Goal: Ask a question

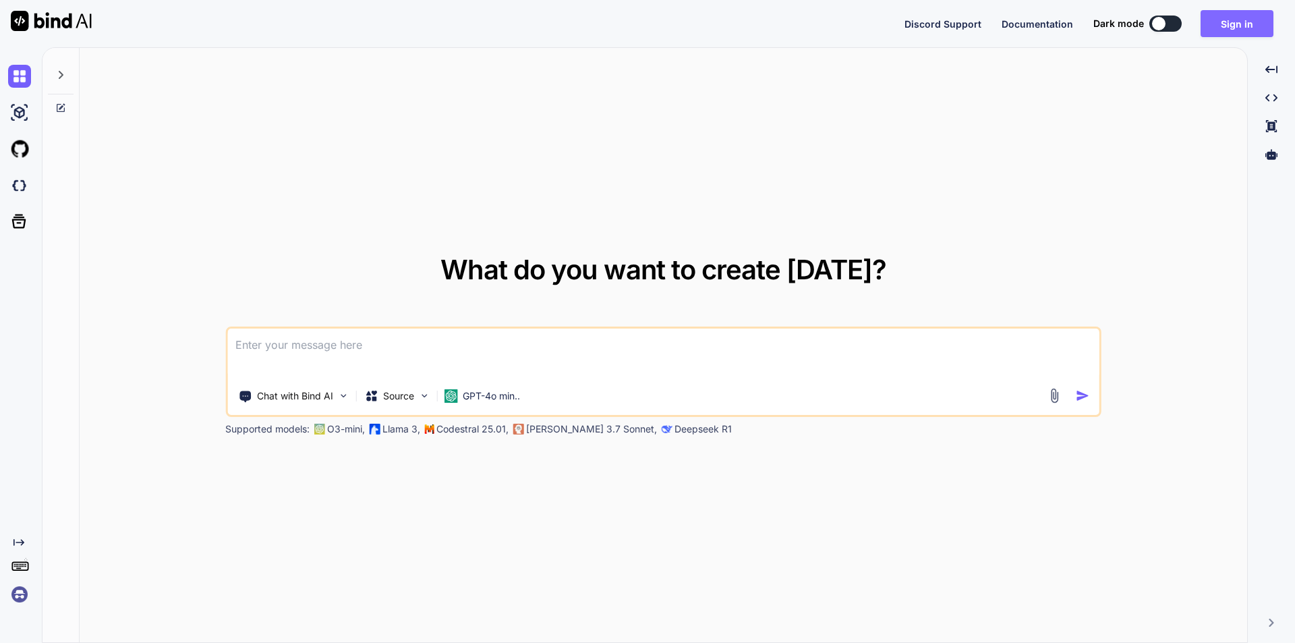
click at [1241, 15] on button "Sign in" at bounding box center [1237, 23] width 73 height 27
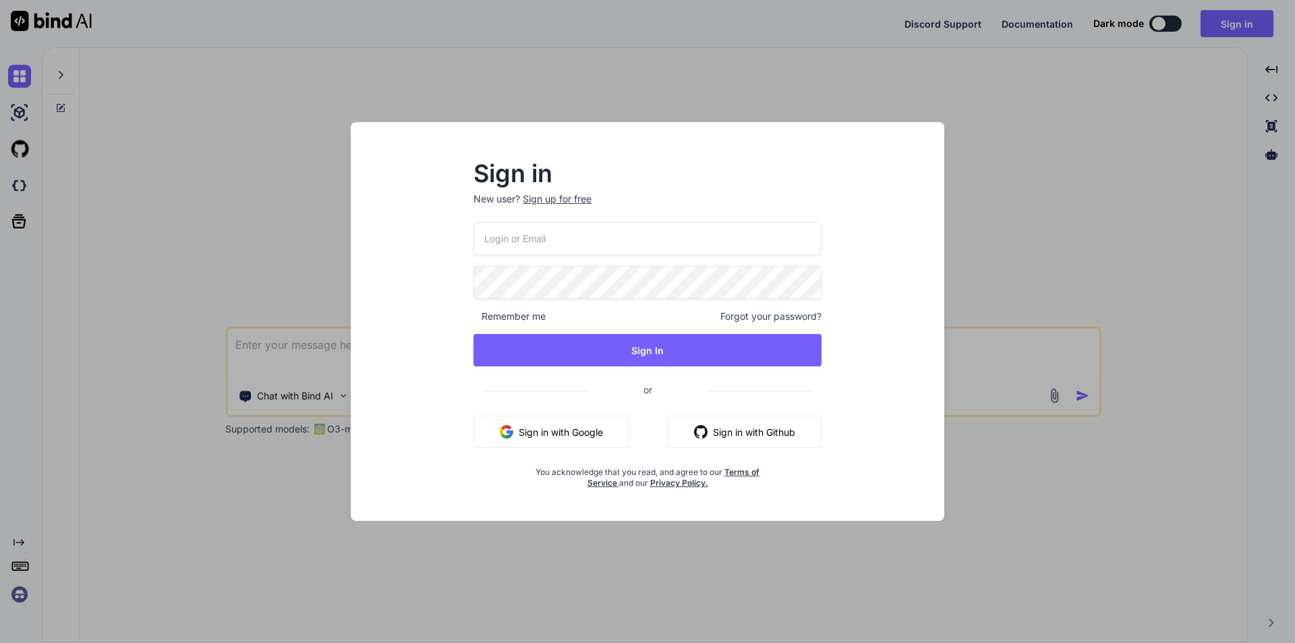
click at [626, 237] on input "email" at bounding box center [648, 238] width 348 height 33
type input "[EMAIL_ADDRESS][DOMAIN_NAME]"
click at [662, 333] on div "[EMAIL_ADDRESS][DOMAIN_NAME] Remember me Forgot your password? Sign In or Sign …" at bounding box center [648, 355] width 348 height 266
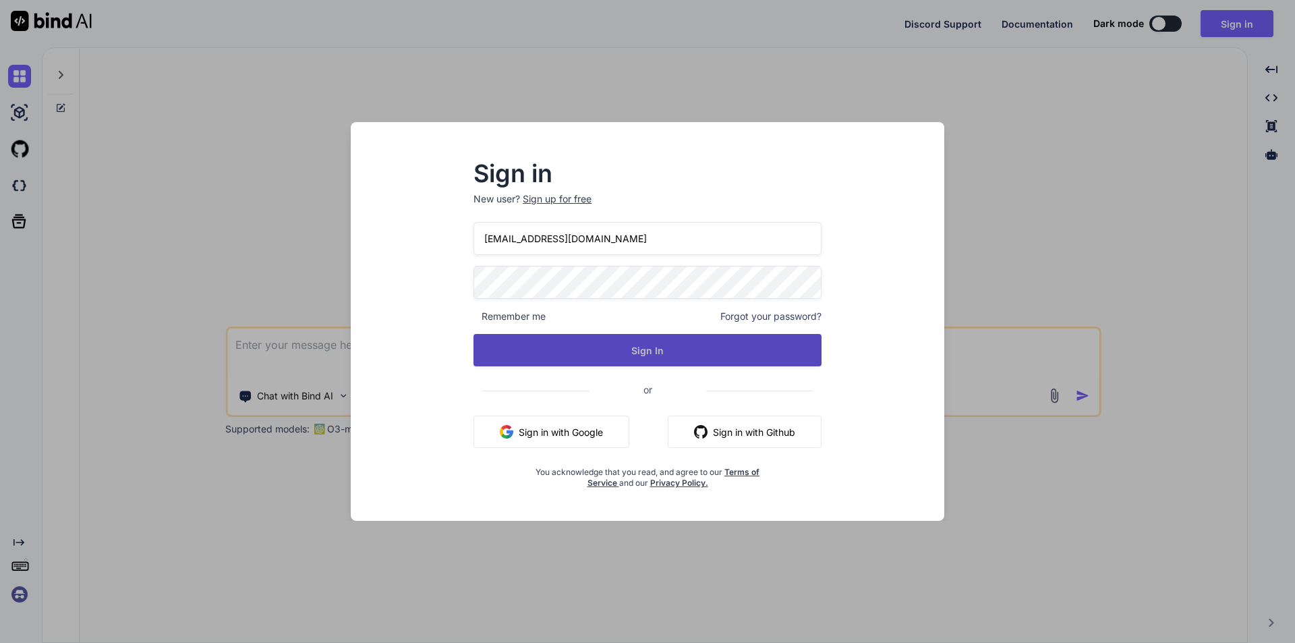
click at [662, 342] on button "Sign In" at bounding box center [648, 350] width 348 height 32
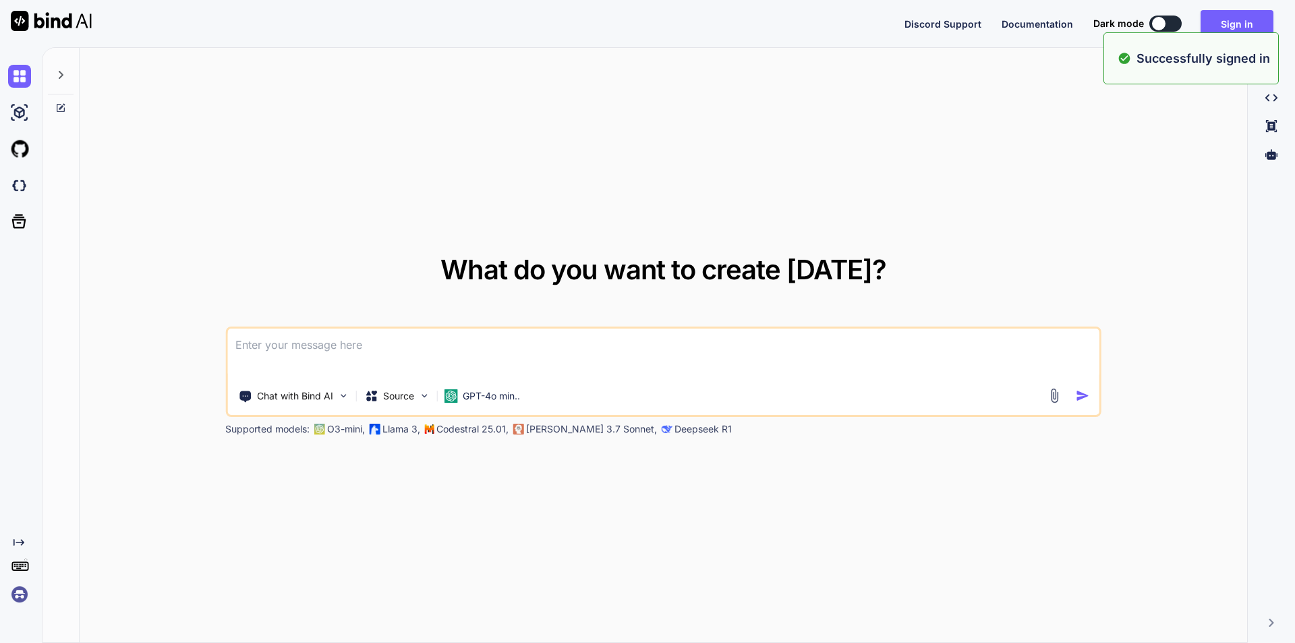
type textarea "x"
click at [1245, 28] on button "Sign in" at bounding box center [1237, 23] width 73 height 27
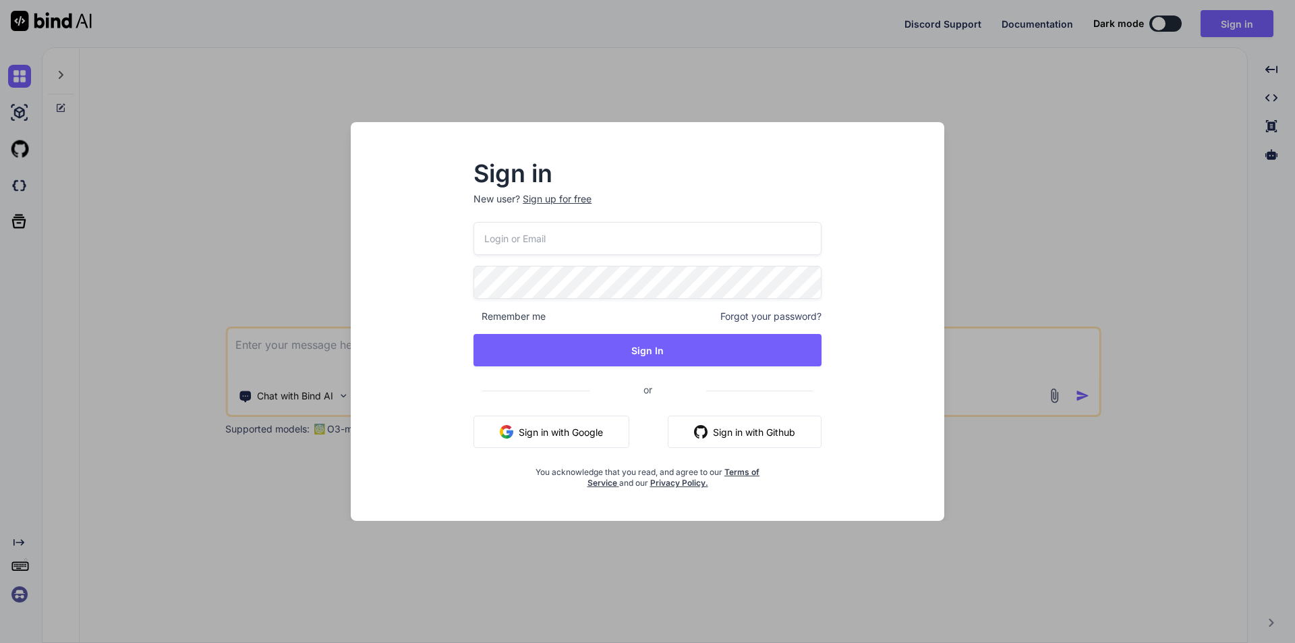
click at [610, 242] on input "email" at bounding box center [648, 238] width 348 height 33
type input "[EMAIL_ADDRESS][DOMAIN_NAME]"
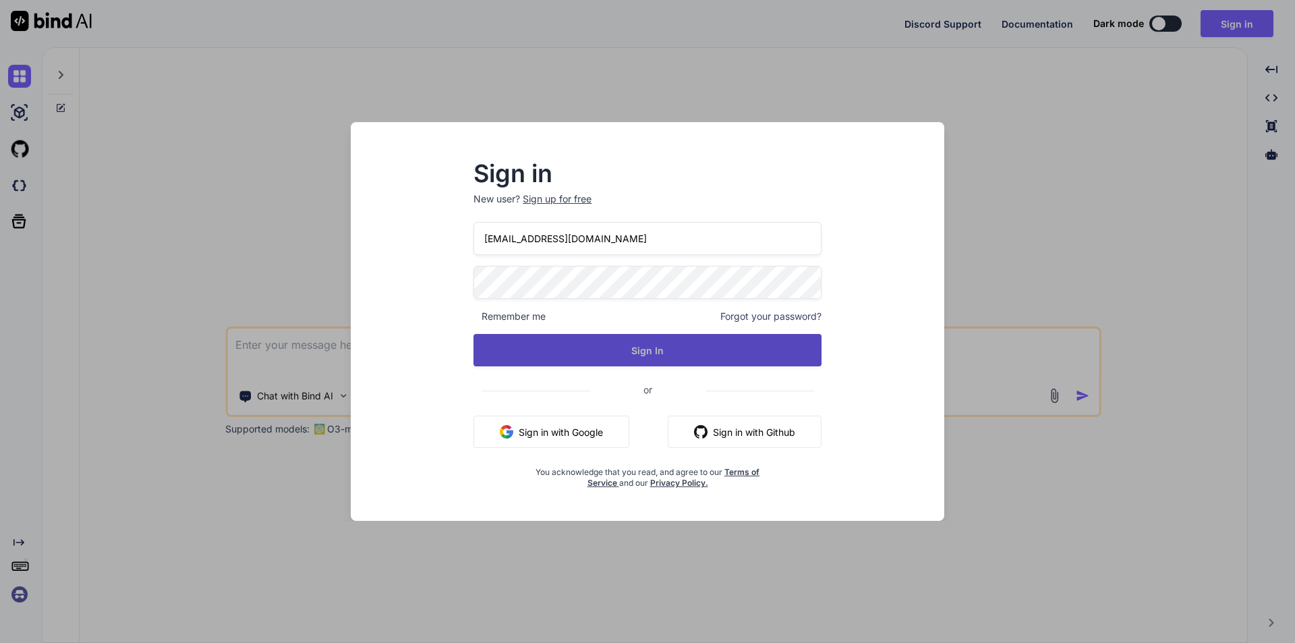
click at [646, 341] on button "Sign In" at bounding box center [648, 350] width 348 height 32
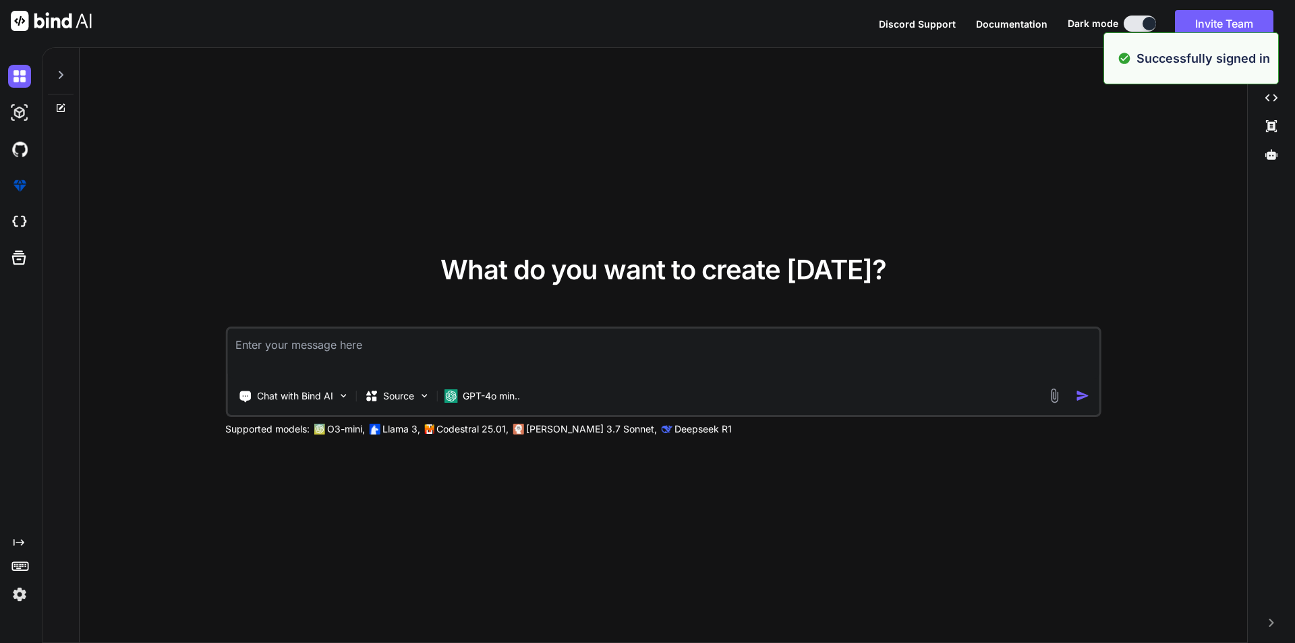
type textarea "x"
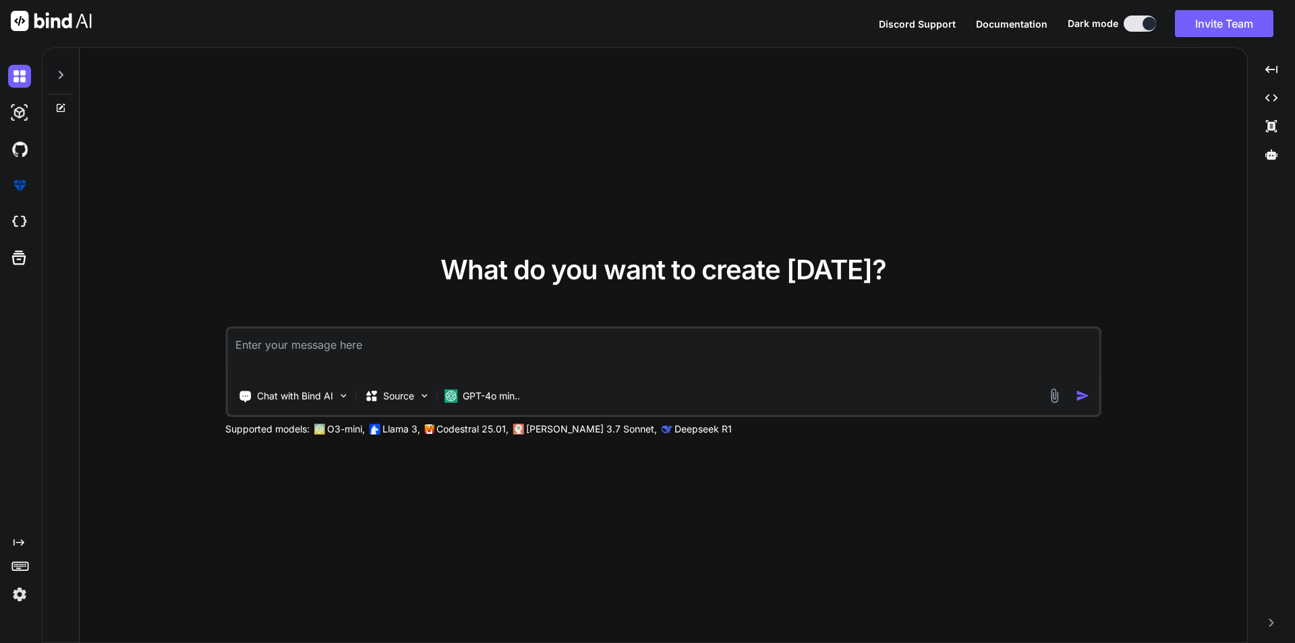
click at [397, 337] on textarea at bounding box center [663, 354] width 872 height 50
paste textarea "putenv("AWS_DEFAULT_REGION={$region}"); dd('region: ' . env('AWS_DEFAULT_REGION…"
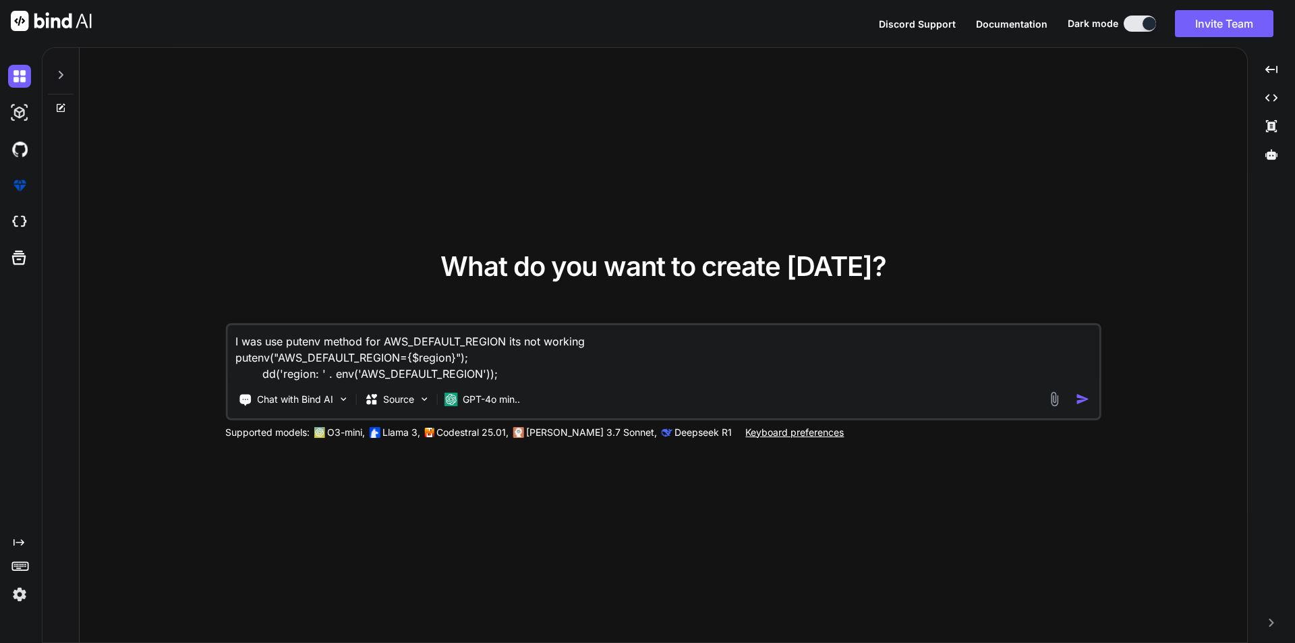
click at [598, 345] on textarea "I was use putenv method for AWS_DEFAULT_REGION its not working putenv("AWS_DEFA…" at bounding box center [663, 353] width 872 height 57
type textarea "I was use putenv method for AWS_DEFAULT_REGION its not working when get from th…"
click at [1077, 397] on img "button" at bounding box center [1083, 399] width 14 height 14
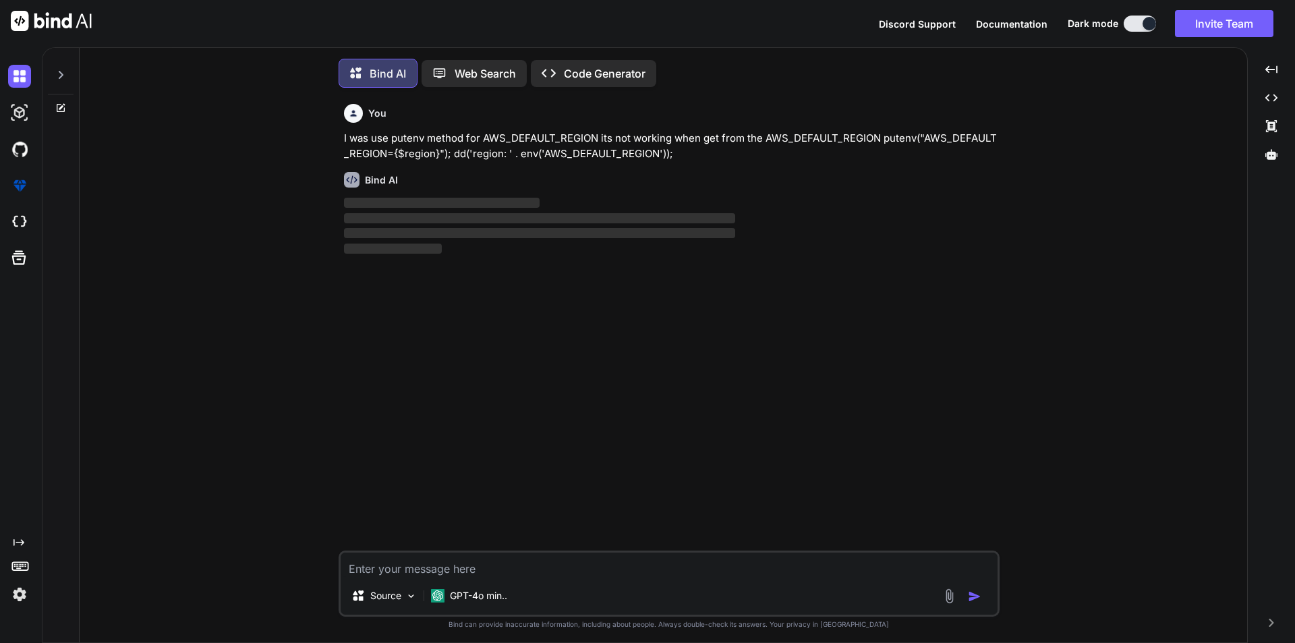
scroll to position [7, 0]
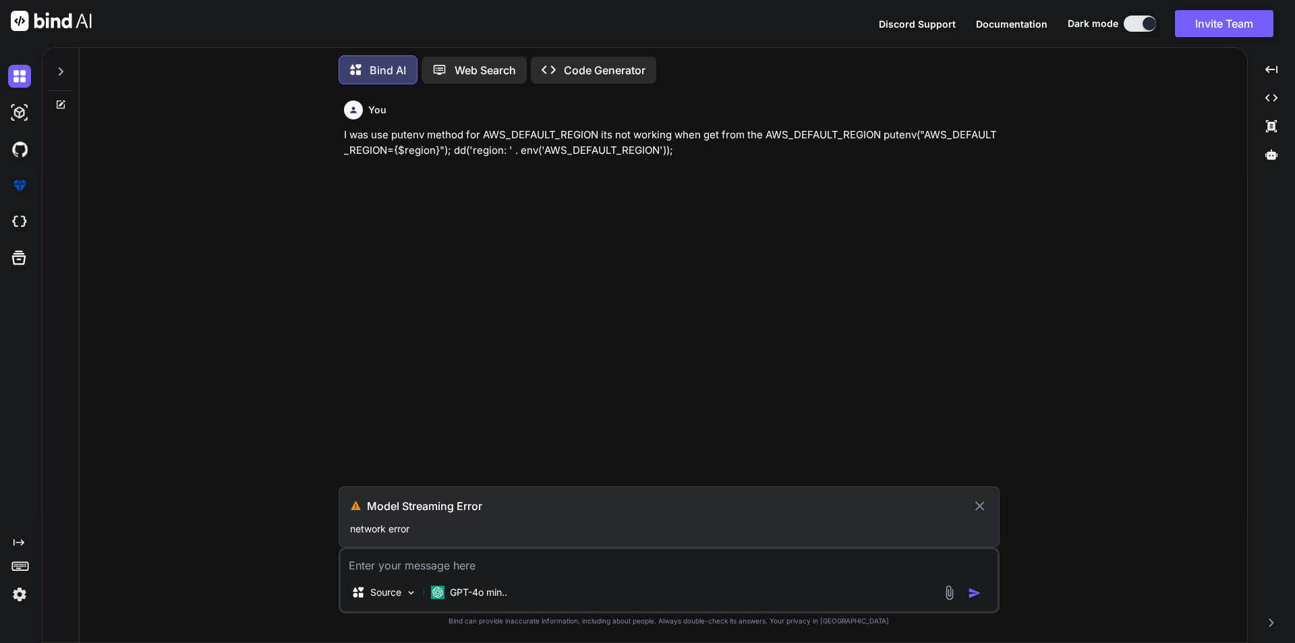
click at [983, 508] on icon at bounding box center [979, 505] width 9 height 9
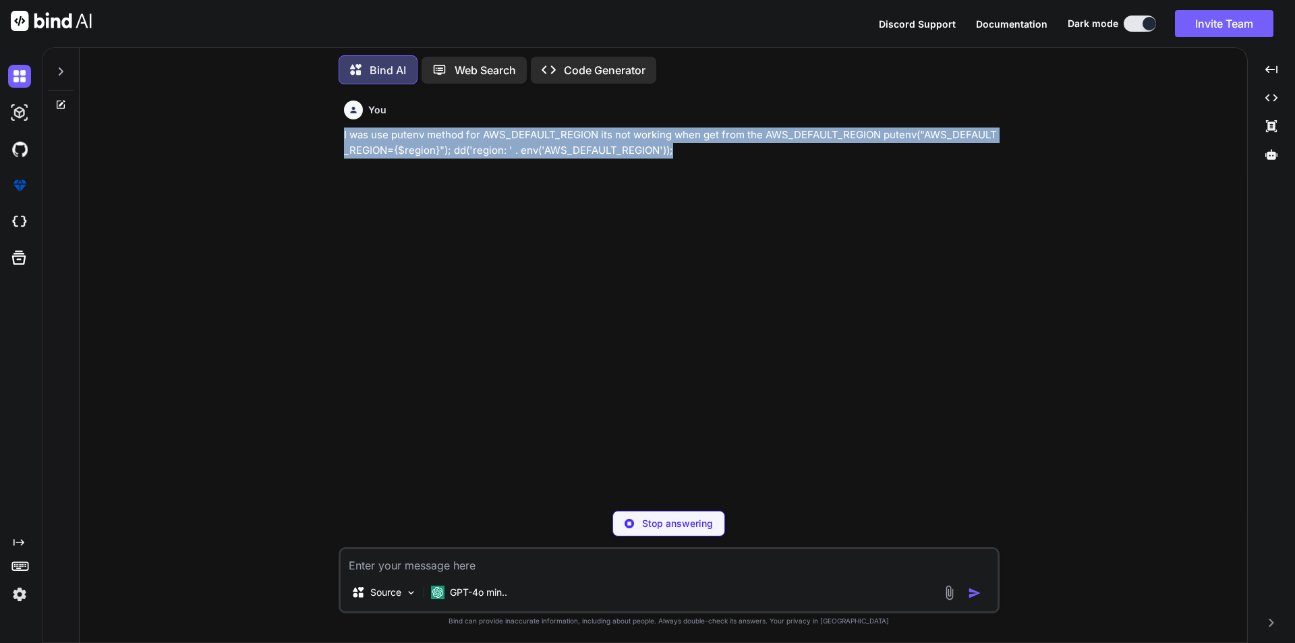
drag, startPoint x: 342, startPoint y: 133, endPoint x: 706, endPoint y: 161, distance: 364.7
click at [706, 161] on div "You I was use putenv method for AWS_DEFAULT_REGION its not working when get fro…" at bounding box center [670, 297] width 658 height 405
copy p "I was use putenv method for AWS_DEFAULT_REGION its not working when get from th…"
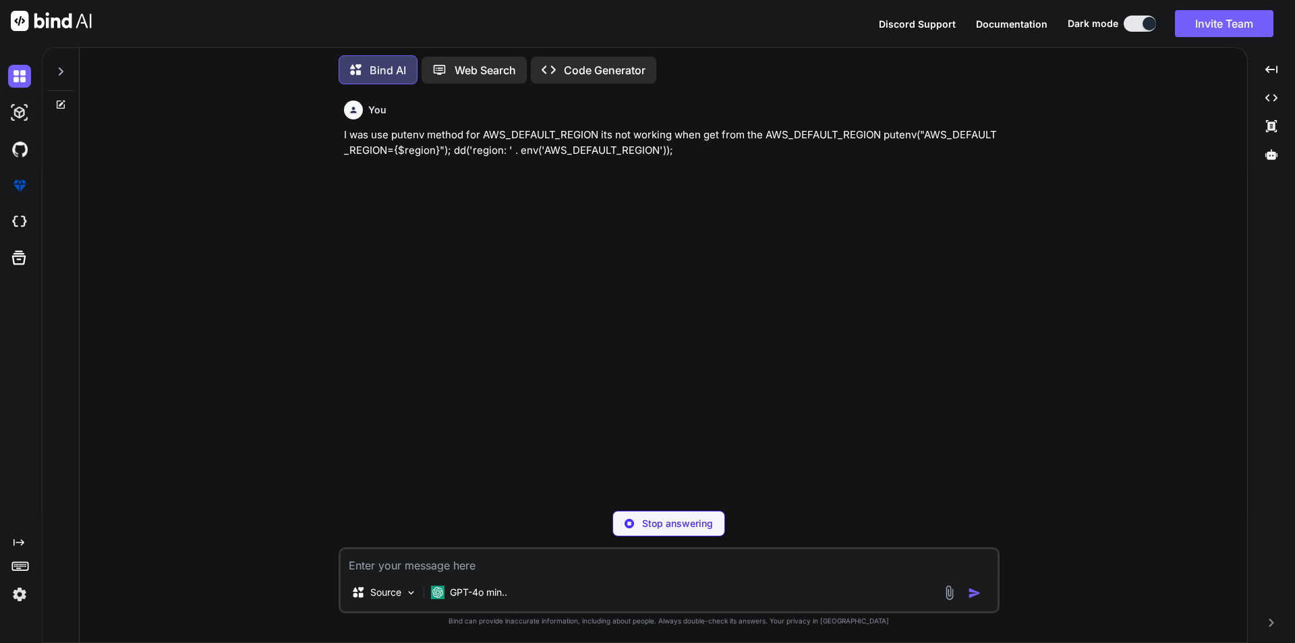
click at [664, 520] on p "Stop answering" at bounding box center [677, 523] width 71 height 13
click at [430, 560] on textarea at bounding box center [669, 561] width 657 height 24
type textarea "putenv methos is not working"
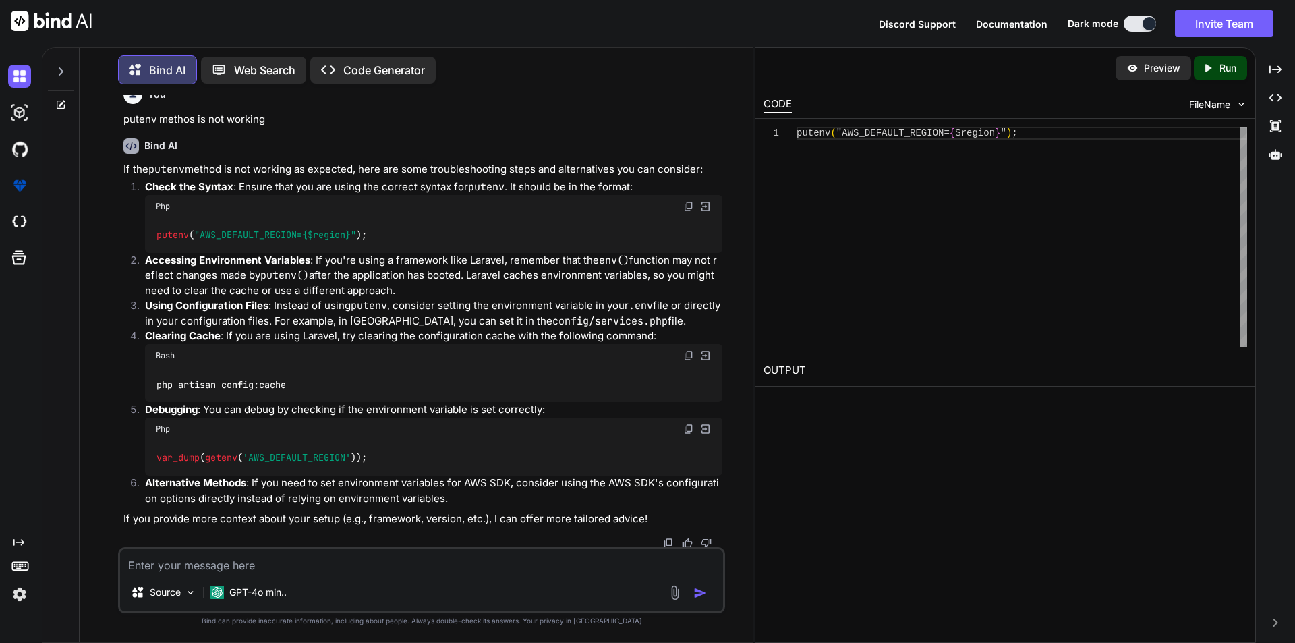
scroll to position [80, 0]
drag, startPoint x: 157, startPoint y: 455, endPoint x: 370, endPoint y: 465, distance: 213.4
click at [370, 465] on div "var_dump ( getenv ( 'AWS_DEFAULT_REGION' ));" at bounding box center [433, 456] width 577 height 35
copy code "var_dump ( getenv ( 'AWS_DEFAULT_REGION' ));"
click at [211, 557] on textarea at bounding box center [421, 561] width 603 height 24
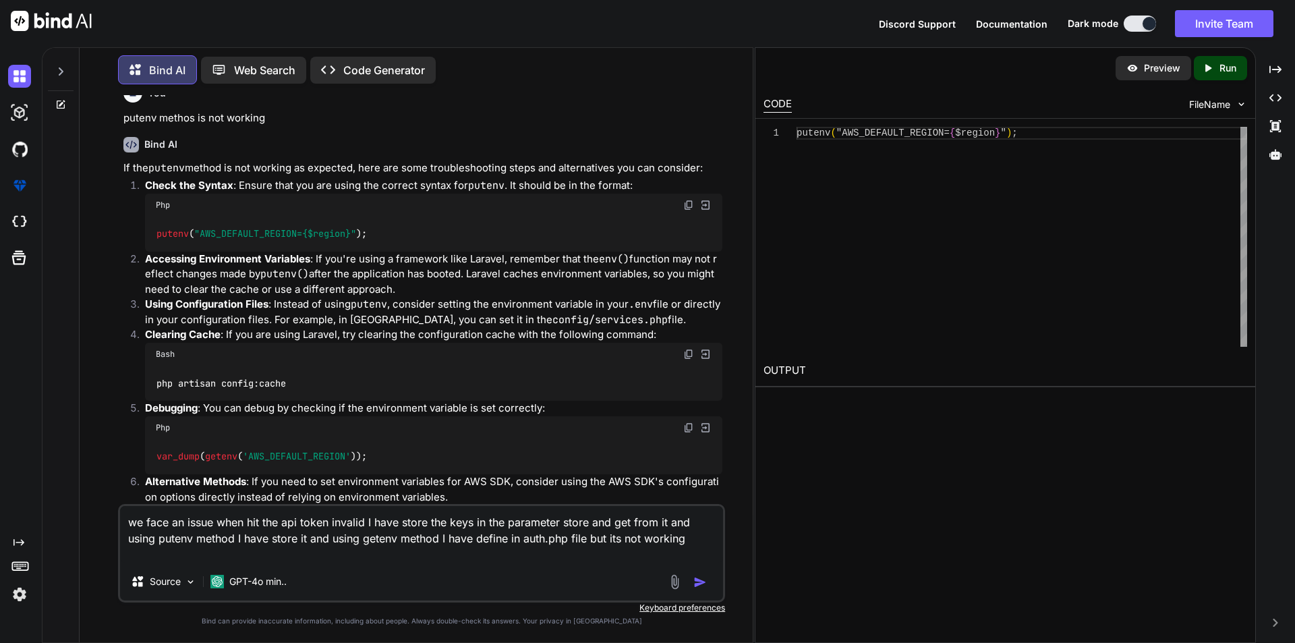
paste textarea "'passport' => [ 'private_key' => getenv('PASSPORT_PRIVATE_KEY'), 'public_key' =…"
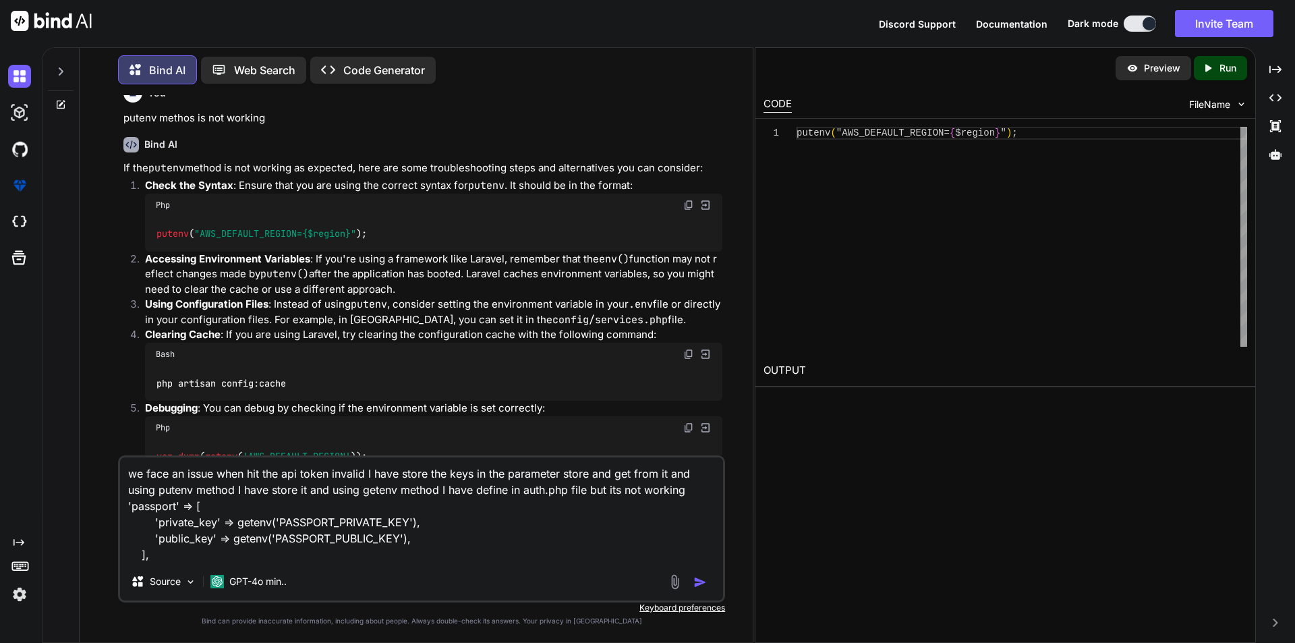
click at [586, 491] on textarea "we face an issue when hit the api token invalid I have store the keys in the pa…" at bounding box center [421, 509] width 603 height 105
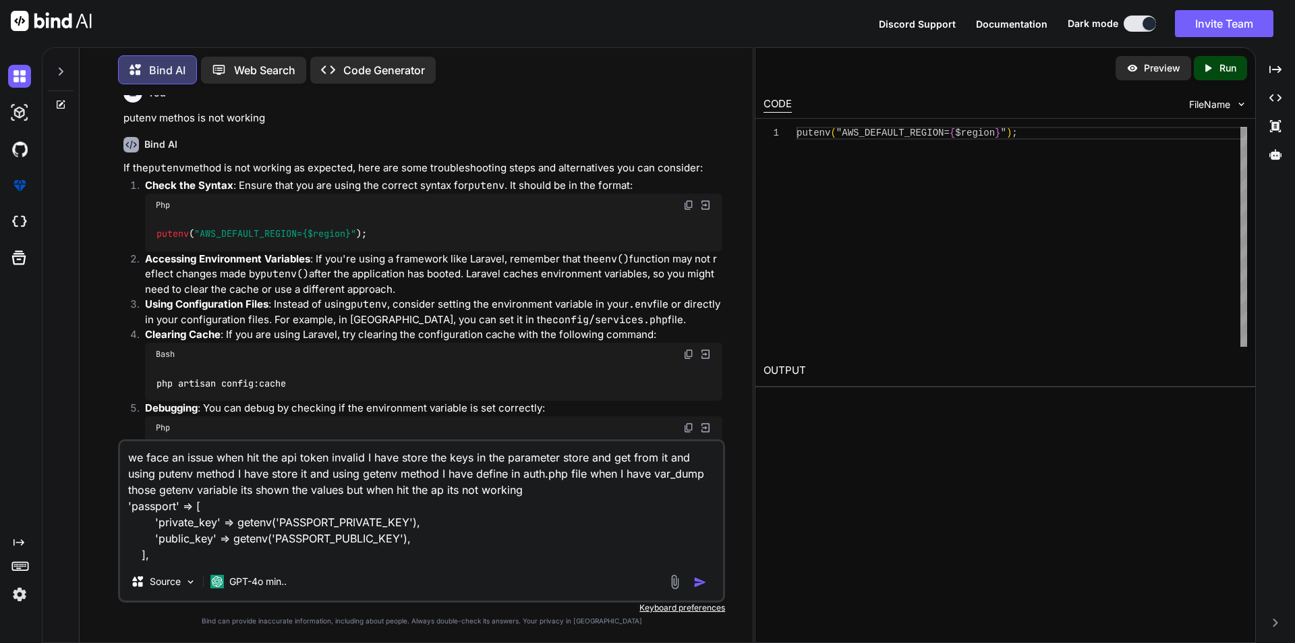
type textarea "we face an issue when hit the api token invalid I have store the keys in the pa…"
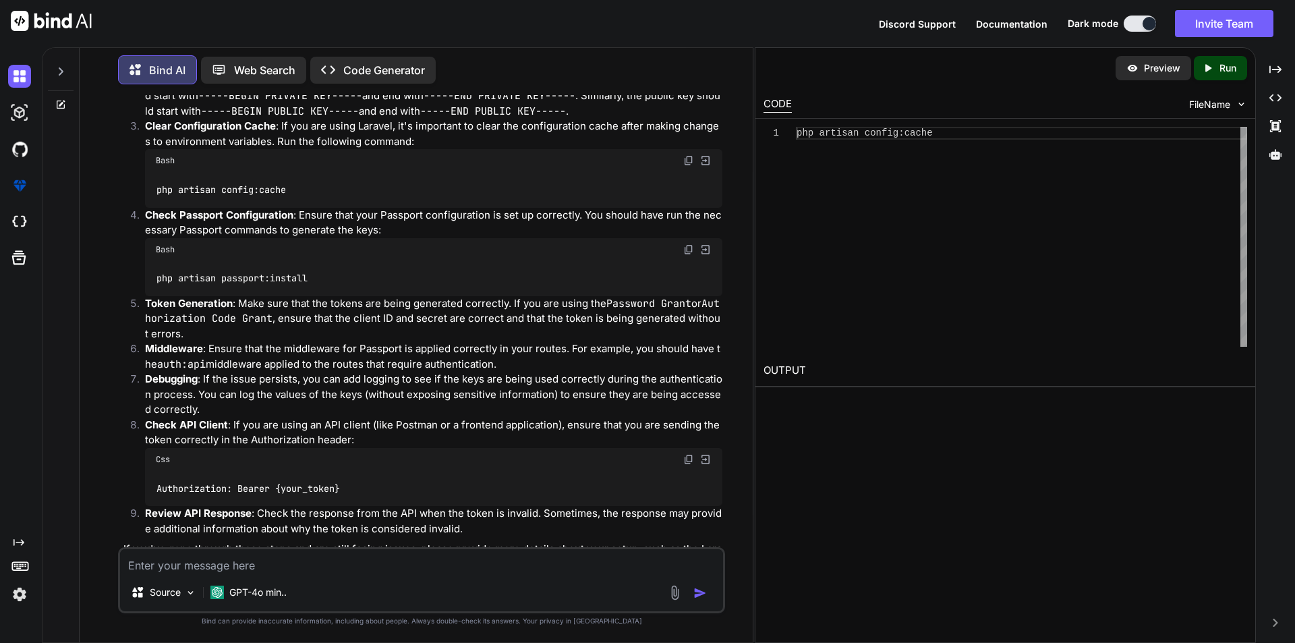
scroll to position [821, 0]
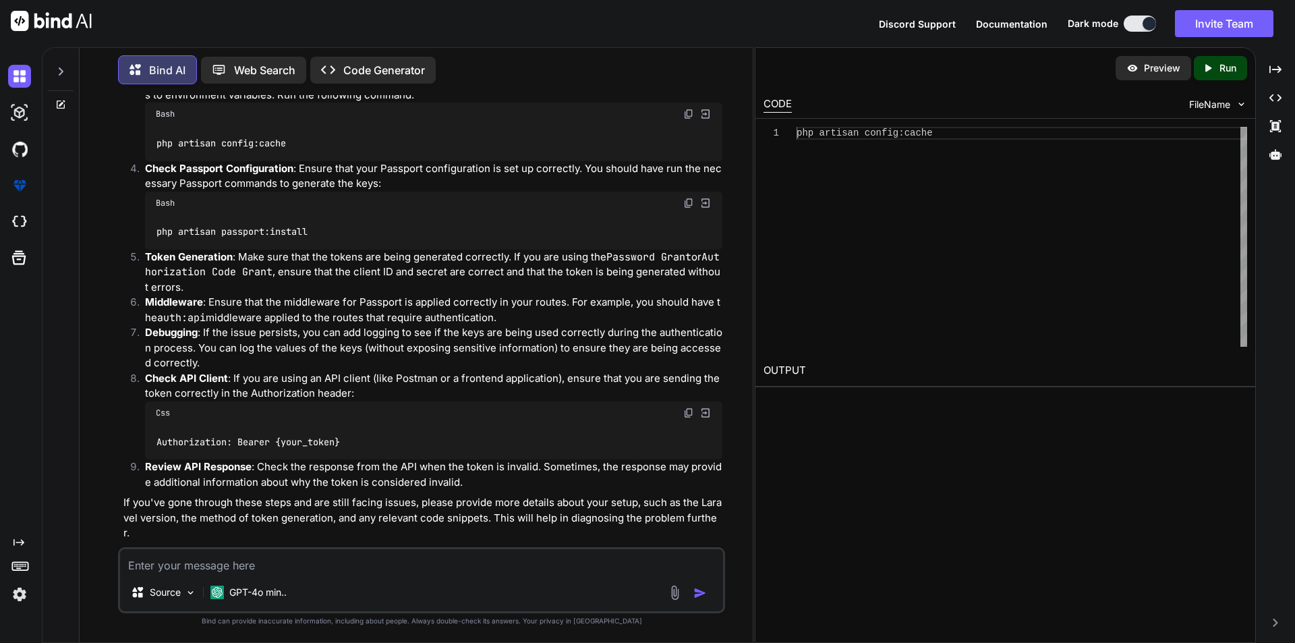
click at [248, 568] on textarea at bounding box center [421, 561] width 603 height 24
type textarea "token is not generated"
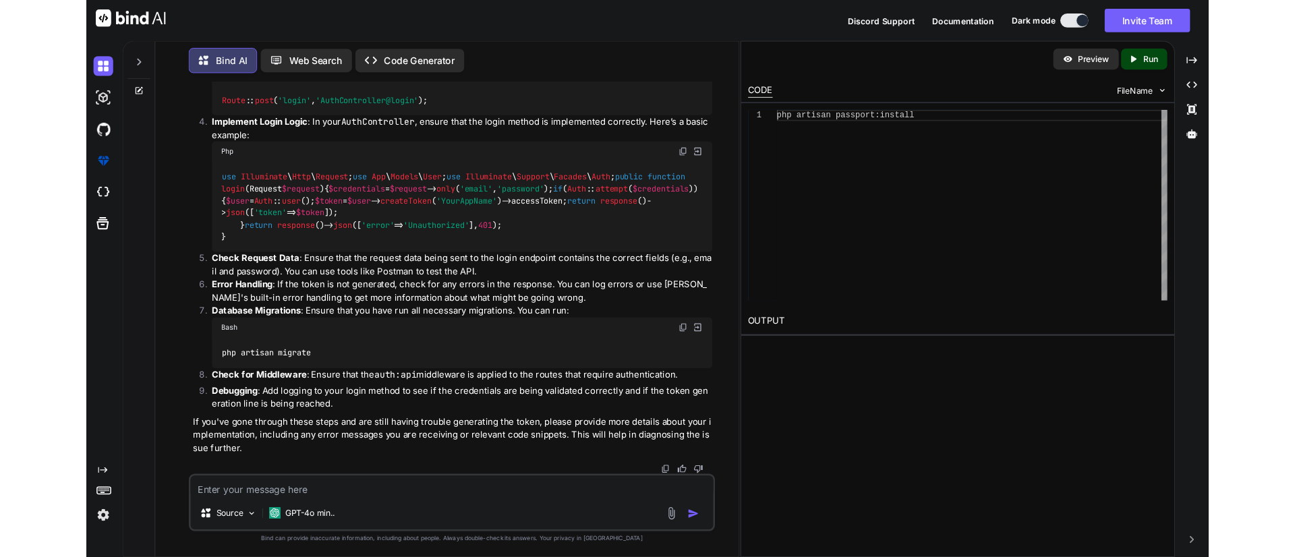
scroll to position [1840, 0]
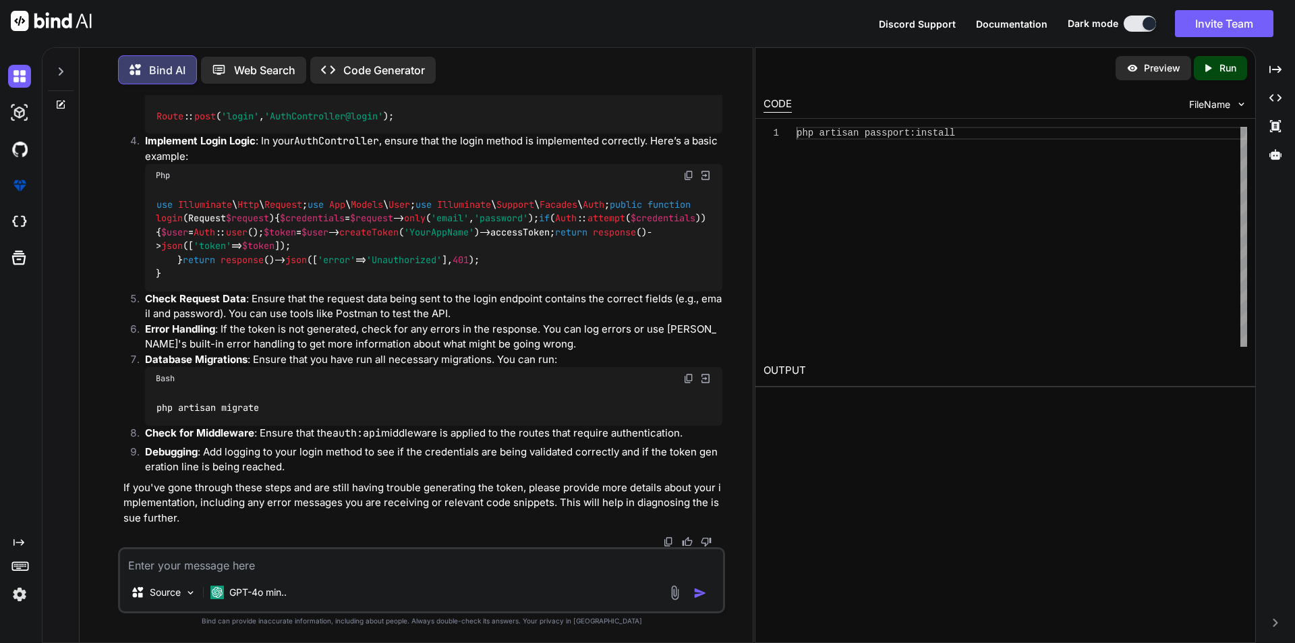
click at [283, 562] on textarea at bounding box center [421, 561] width 603 height 24
type textarea "i"
click at [283, 562] on textarea "I was facing an issue with the keys we store in" at bounding box center [421, 561] width 603 height 24
paste textarea "PASSPORT_PRIVATE_KEY"
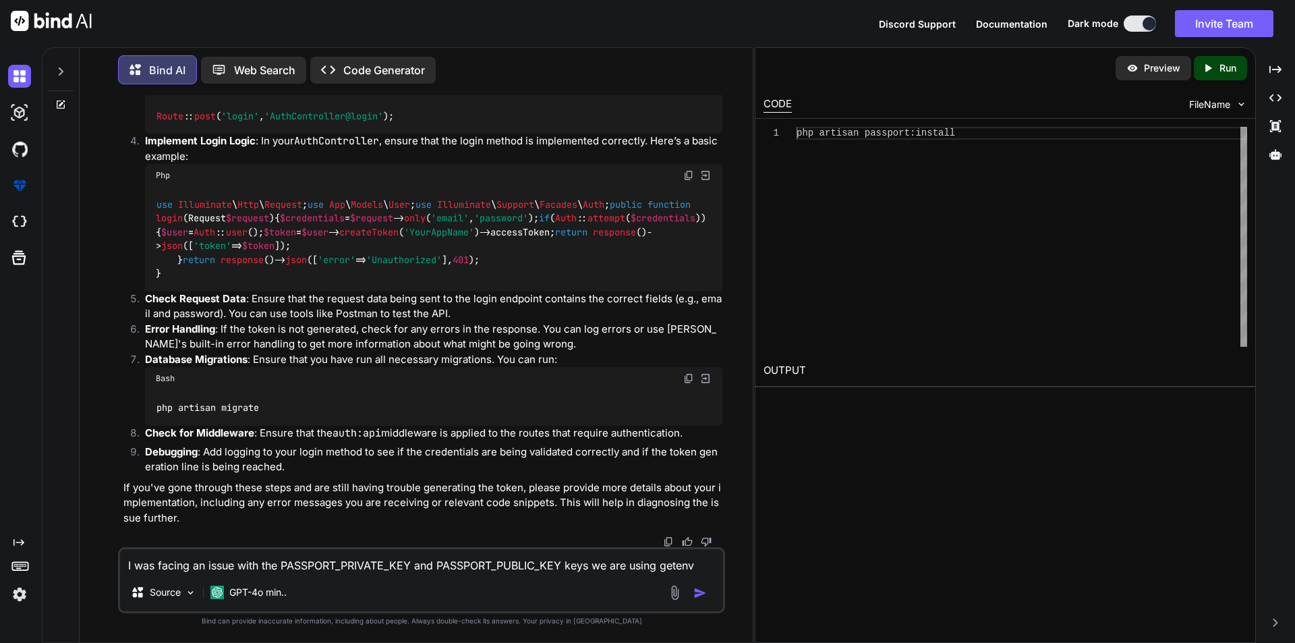
click at [675, 565] on textarea "I was facing an issue with the PASSPORT_PRIVATE_KEY and PASSPORT_PUBLIC_KEY key…" at bounding box center [421, 561] width 603 height 24
click at [687, 561] on textarea "I was facing an issue with the PASSPORT_PRIVATE_KEY and PASSPORT_PUBLIC_KEY key…" at bounding box center [421, 561] width 603 height 24
click at [706, 566] on textarea "I was facing an issue with the PASSPORT_PRIVATE_KEY and PASSPORT_PUBLIC_KEY key…" at bounding box center [421, 561] width 603 height 24
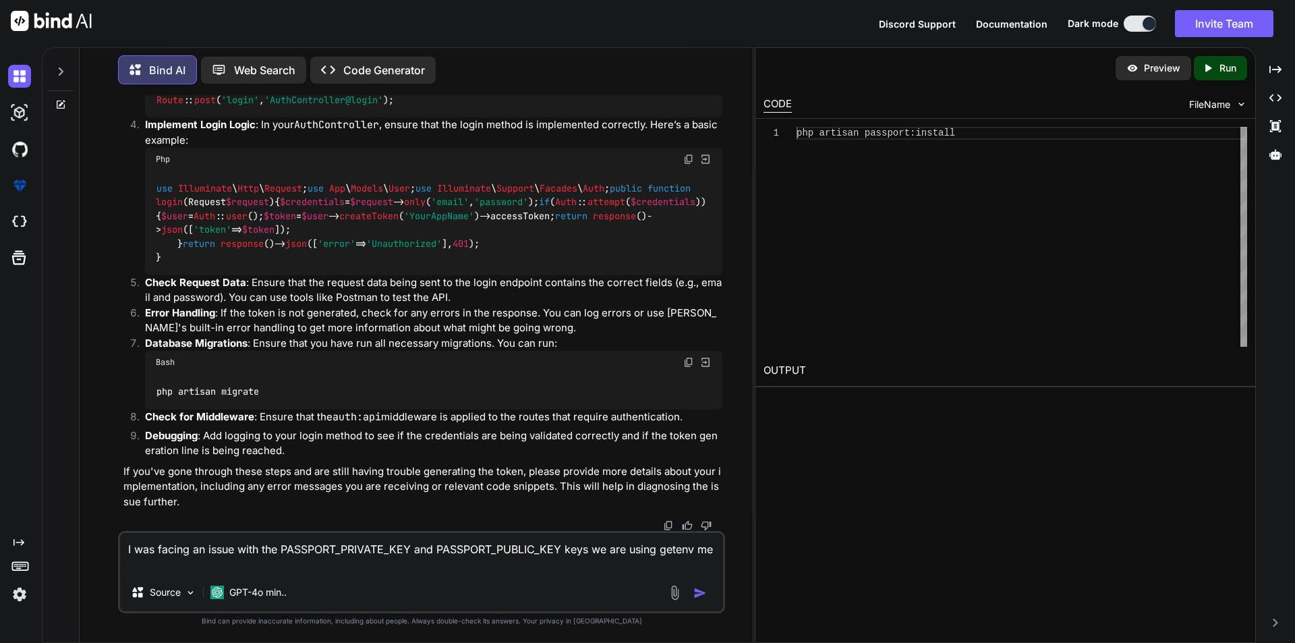
scroll to position [1856, 0]
click at [400, 548] on textarea "I was facing an issue with the PASSPORT_PRIVATE_KEY and PASSPORT_PUBLIC_KEY key…" at bounding box center [421, 553] width 603 height 40
click at [352, 563] on textarea "I was facing an issue with the PASSPORT_PRIVATE_KEY and PASSPORT_PUBLIC_KEY key…" at bounding box center [421, 553] width 603 height 40
paste textarea "PASSPORT_PRIVATE_KEY"
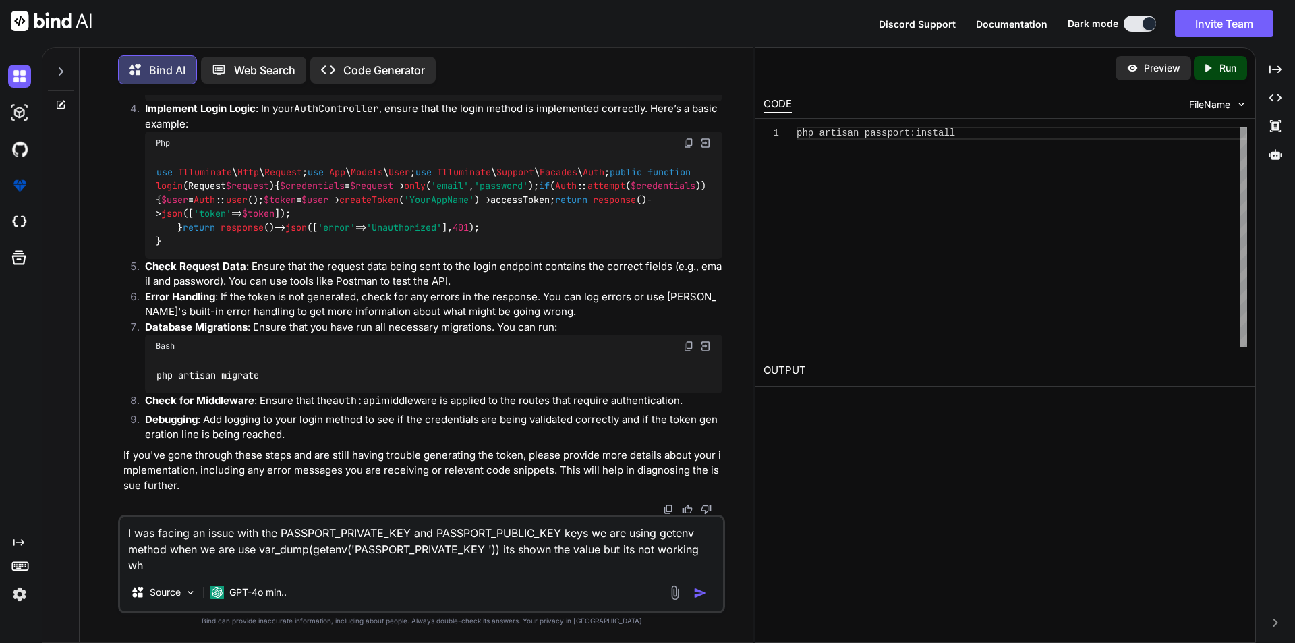
scroll to position [1872, 0]
type textarea "I was facing an issue with the PASSPORT_PRIVATE_KEY and PASSPORT_PUBLIC_KEY key…"
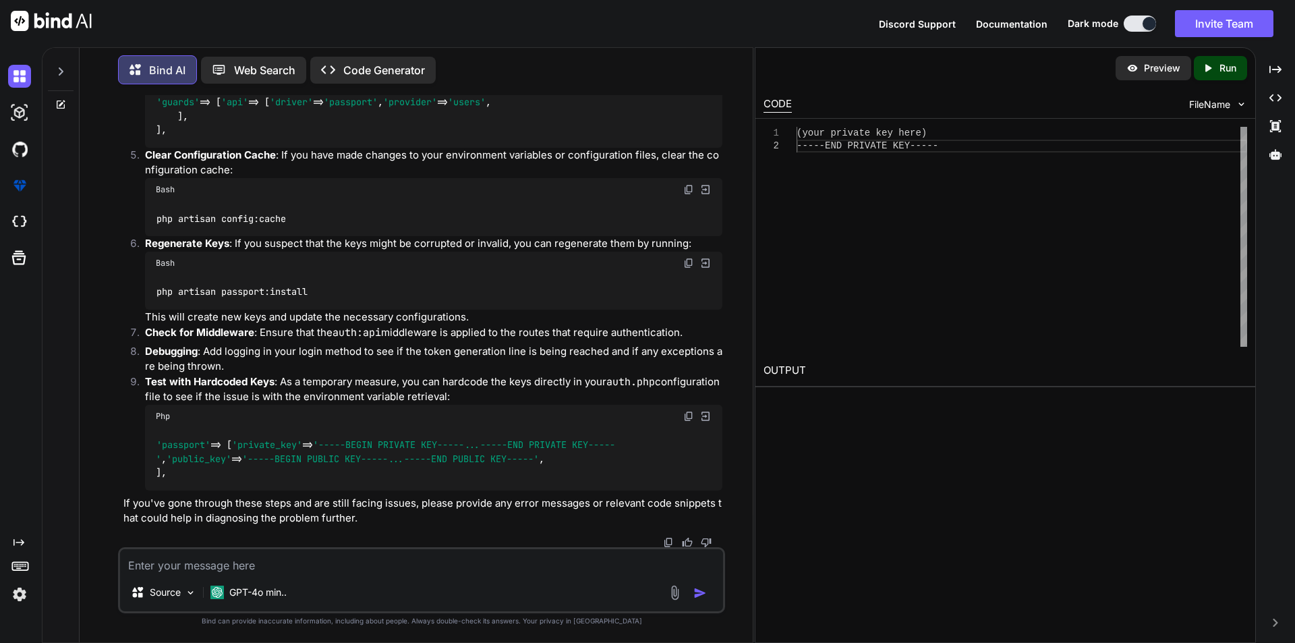
scroll to position [2775, 0]
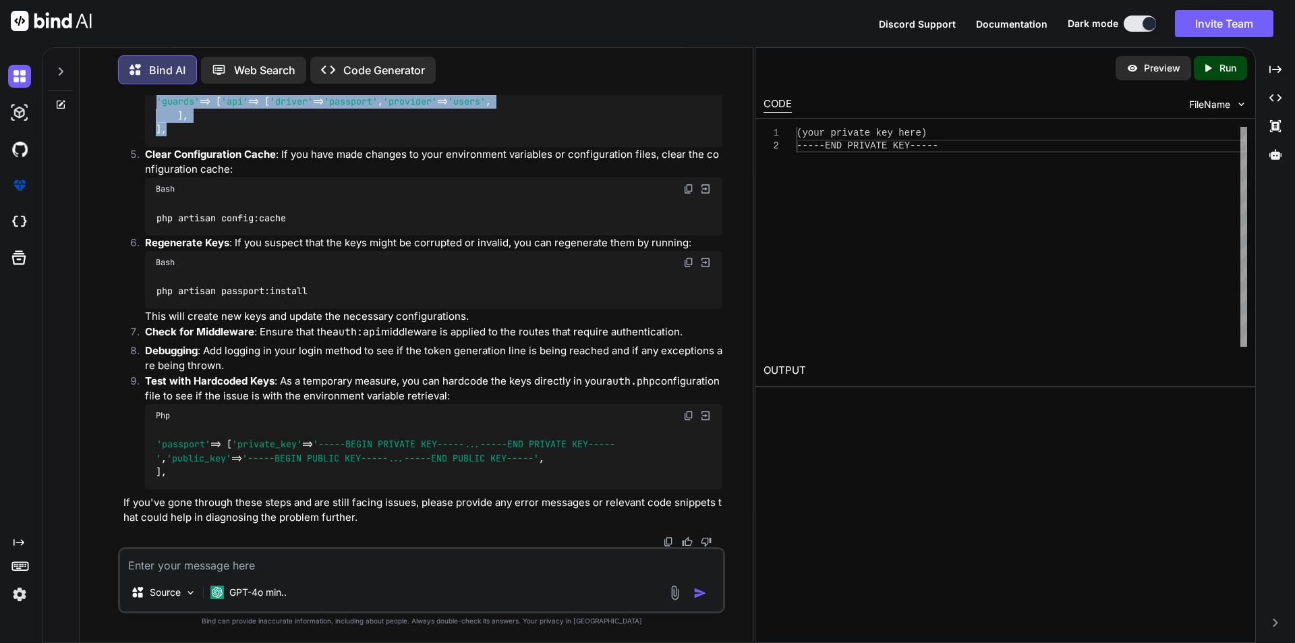
drag, startPoint x: 159, startPoint y: 238, endPoint x: 181, endPoint y: 302, distance: 67.2
click at [181, 147] on div "'guards' => [ 'api' => [ 'driver' => 'passport' , 'provider' => 'users' , ], ]," at bounding box center [433, 115] width 577 height 63
copy code "'guards' => [ 'api' => [ 'driver' => 'passport' , 'provider' => 'users' , ], ],"
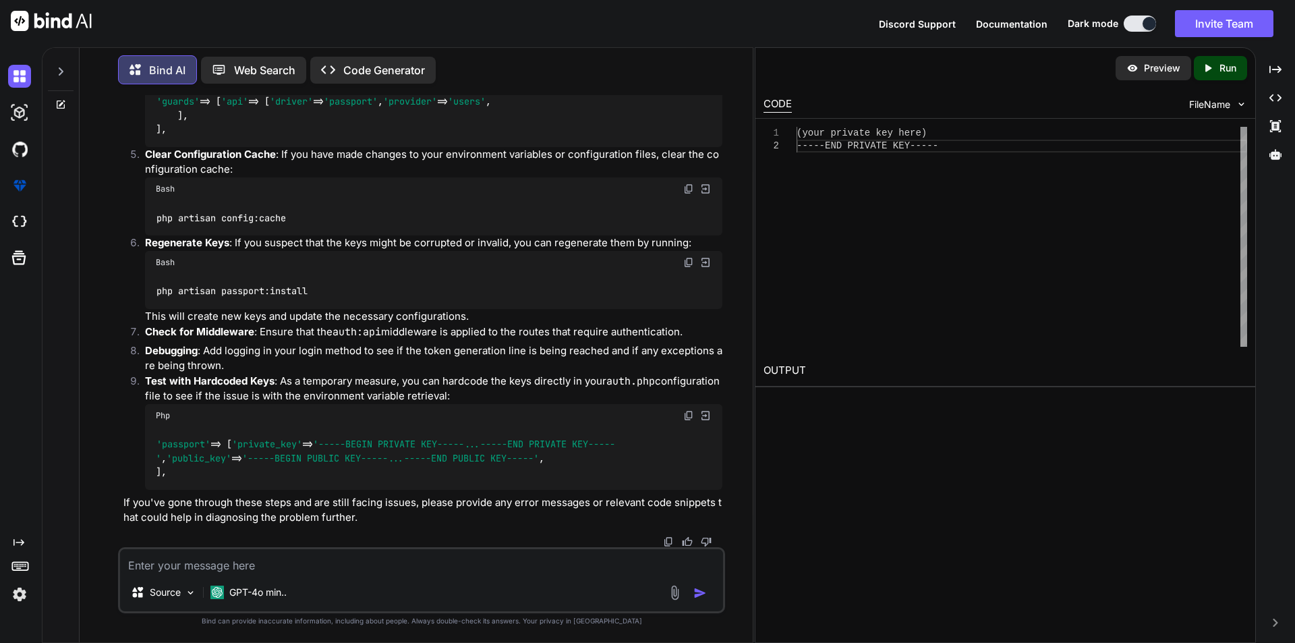
click at [262, 563] on textarea at bounding box center [421, 561] width 603 height 24
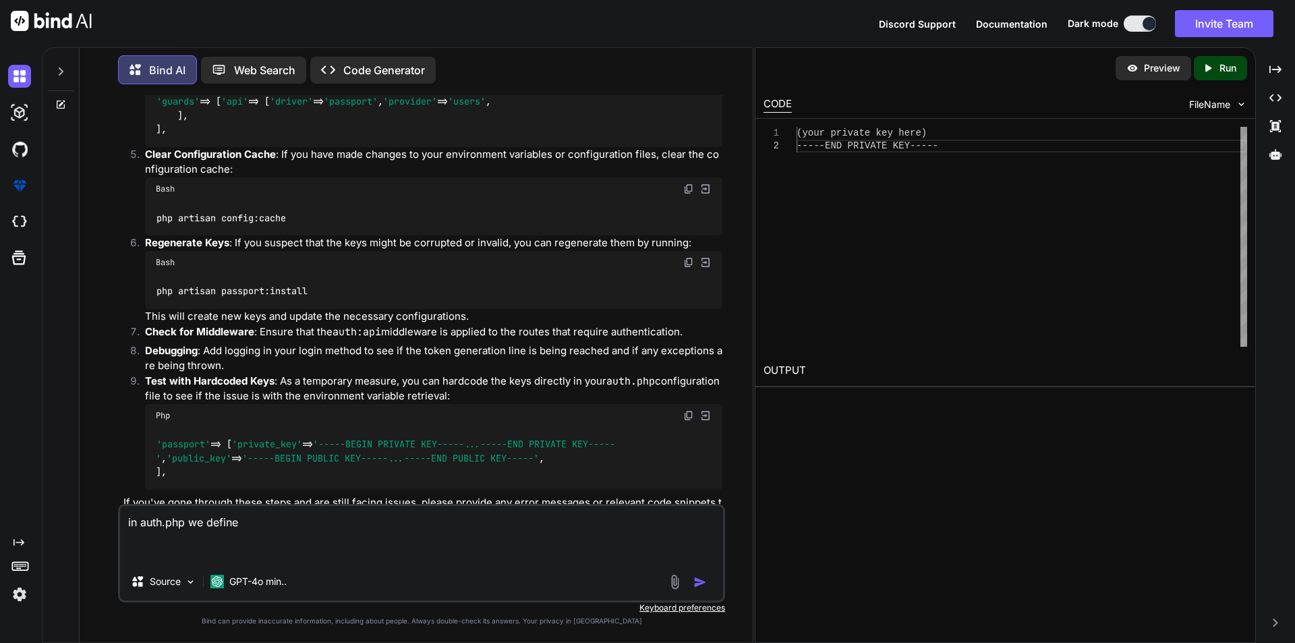
paste textarea "'passport' => [ 'private_key' => getenv('PASSPORT_PRIVATE_KEY'), 'public_key' =…"
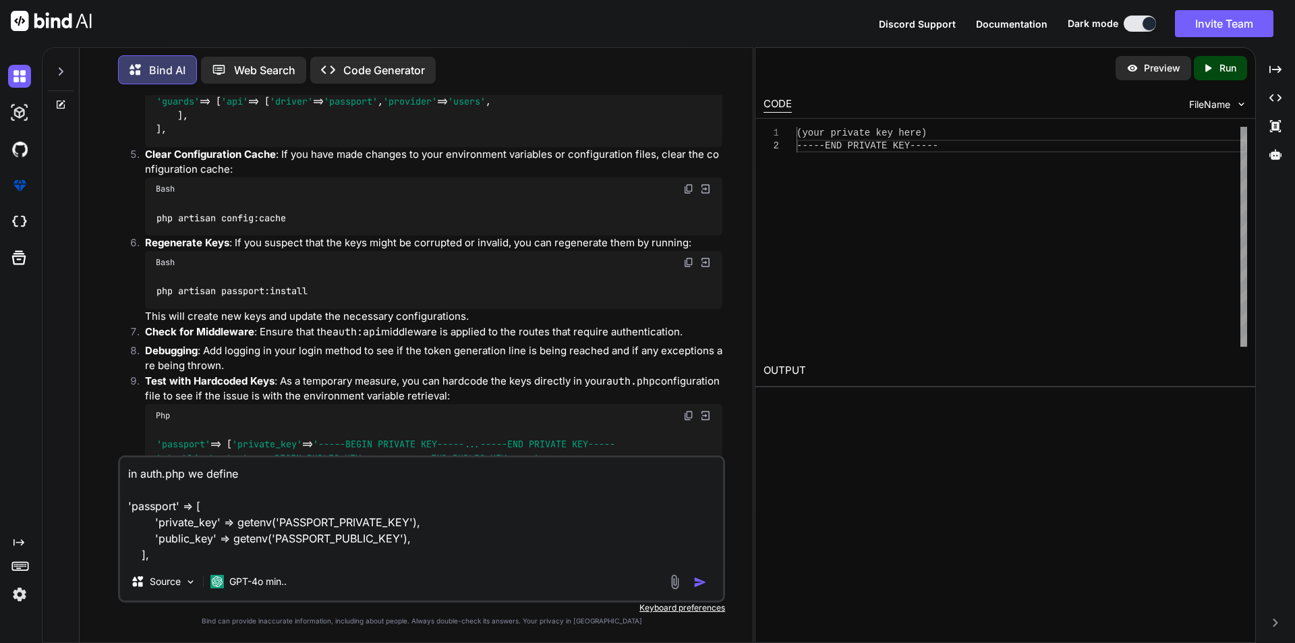
click at [250, 472] on textarea "in auth.php we define 'passport' => [ 'private_key' => getenv('PASSPORT_PRIVATE…" at bounding box center [421, 509] width 603 height 105
type textarea "in auth.php we define this is it correct 'passport' => [ 'private_key' => geten…"
click at [695, 580] on img "button" at bounding box center [699, 581] width 13 height 13
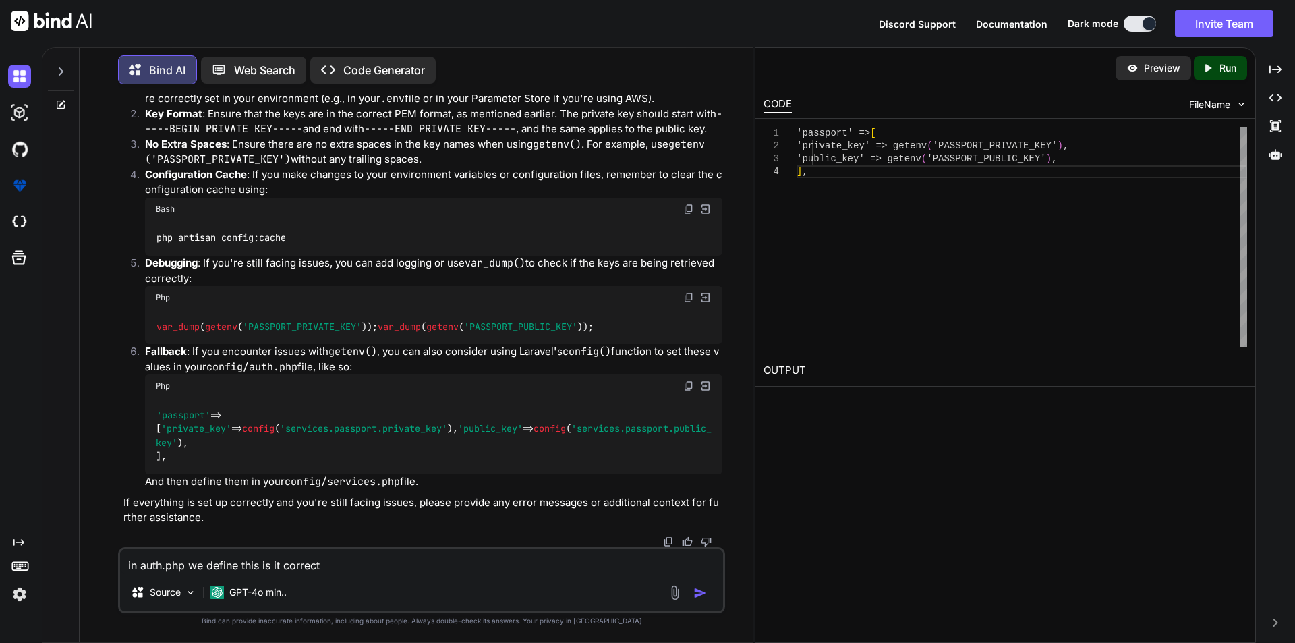
scroll to position [3727, 0]
click at [242, 561] on textarea "in auth.php we define this is it correct 'passport' => [ 'private_key' => geten…" at bounding box center [421, 561] width 603 height 24
type textarea "how we define in services.php file"
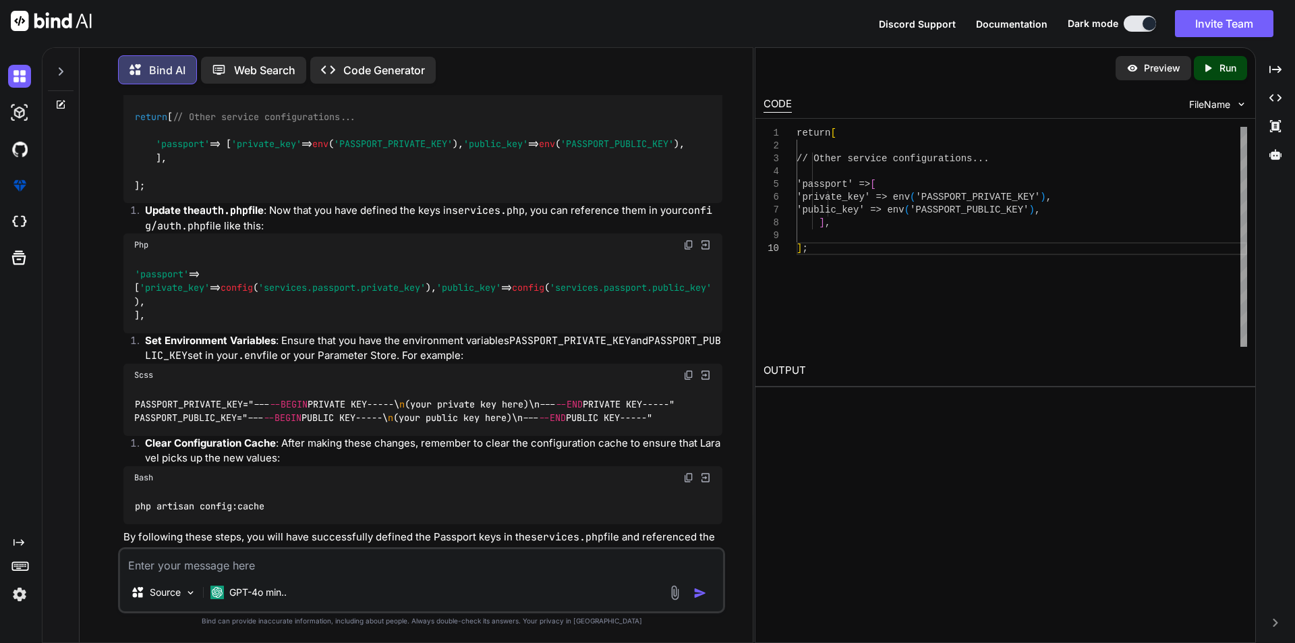
scroll to position [4197, 0]
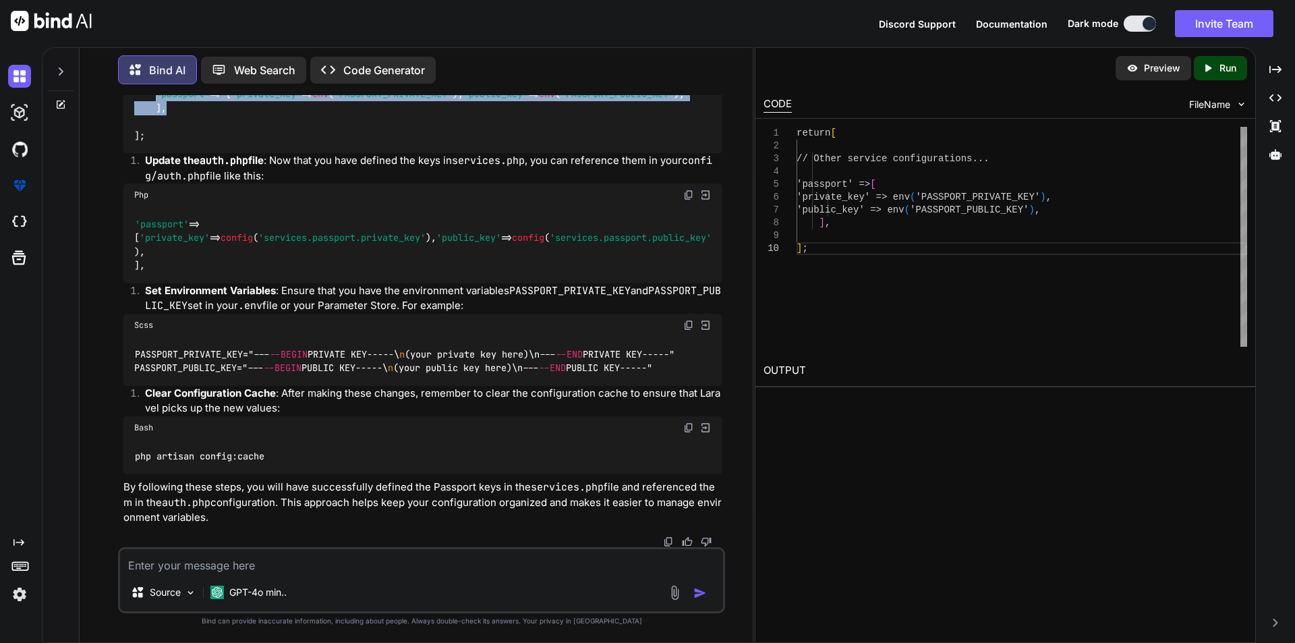
drag, startPoint x: 157, startPoint y: 336, endPoint x: 176, endPoint y: 382, distance: 49.6
click at [176, 153] on div "return [ // Other service configurations... 'passport' => [ 'private_key' => en…" at bounding box center [422, 101] width 599 height 104
copy code "'passport' => [ 'private_key' => env ( 'PASSPORT_PRIVATE_KEY' ), 'public_key' =…"
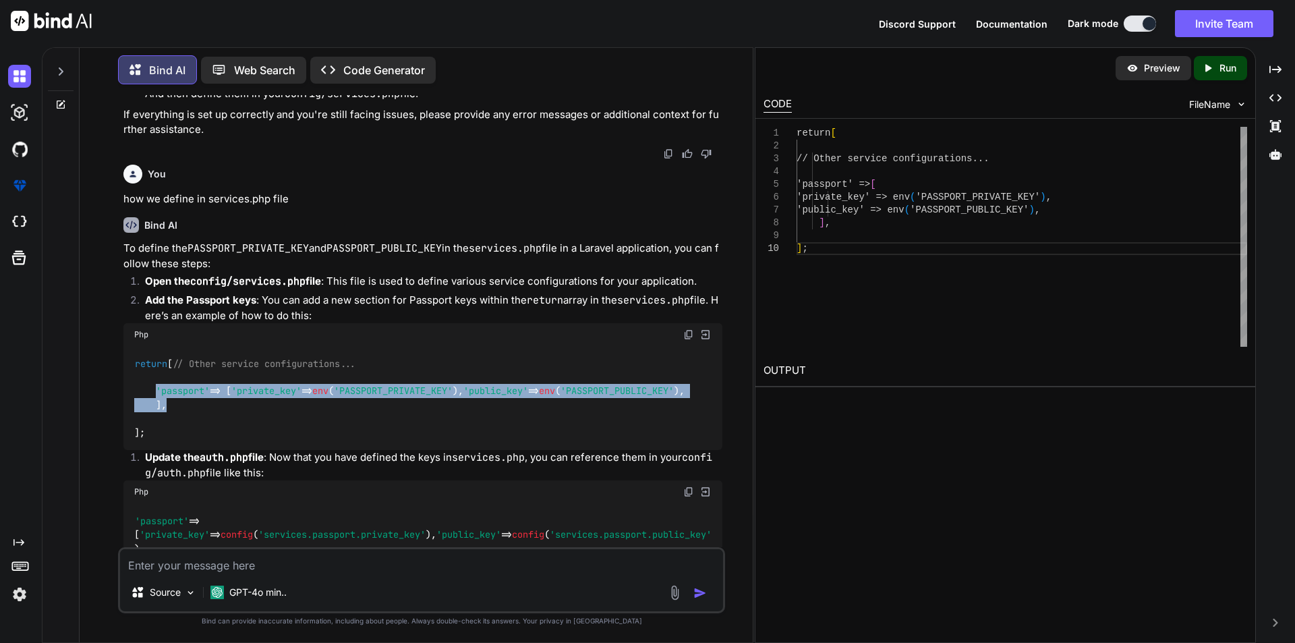
scroll to position [3860, 0]
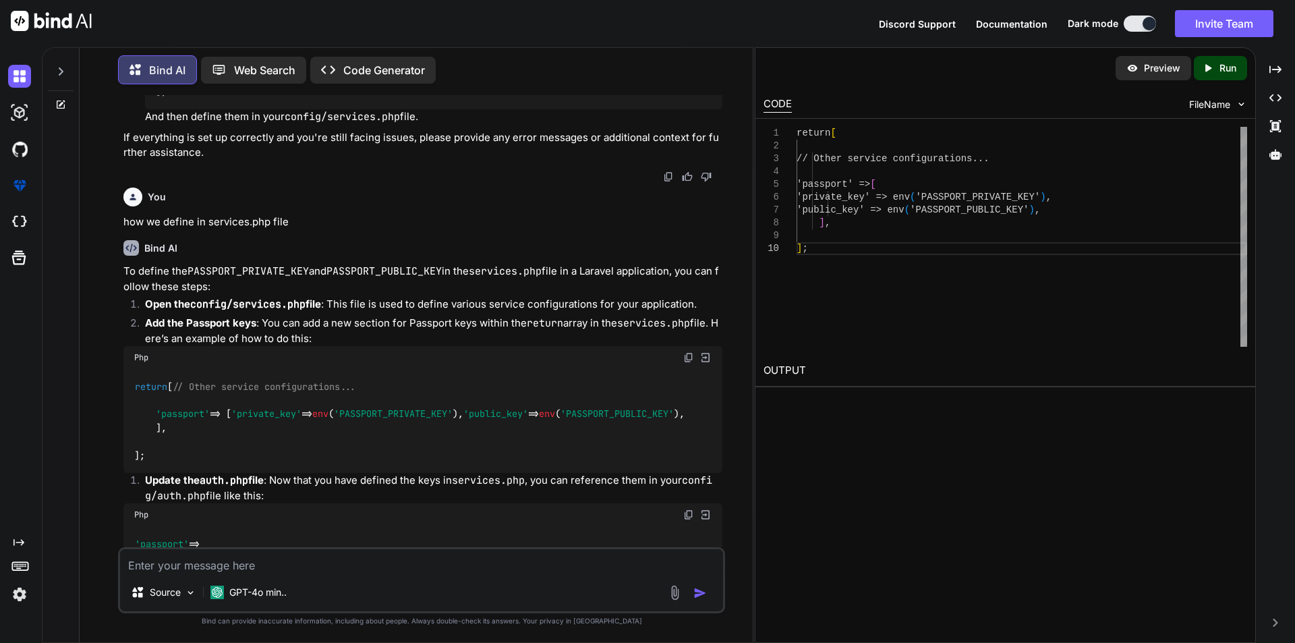
drag, startPoint x: 192, startPoint y: 300, endPoint x: 482, endPoint y: 312, distance: 289.6
click at [482, 109] on div "'passport' => [ 'private_key' => config ( 'services.passport.private_key' ), 'p…" at bounding box center [433, 70] width 577 height 77
copy code "'private_key' => config ( 'services.passport.private_key' ), 'public_key' => co…"
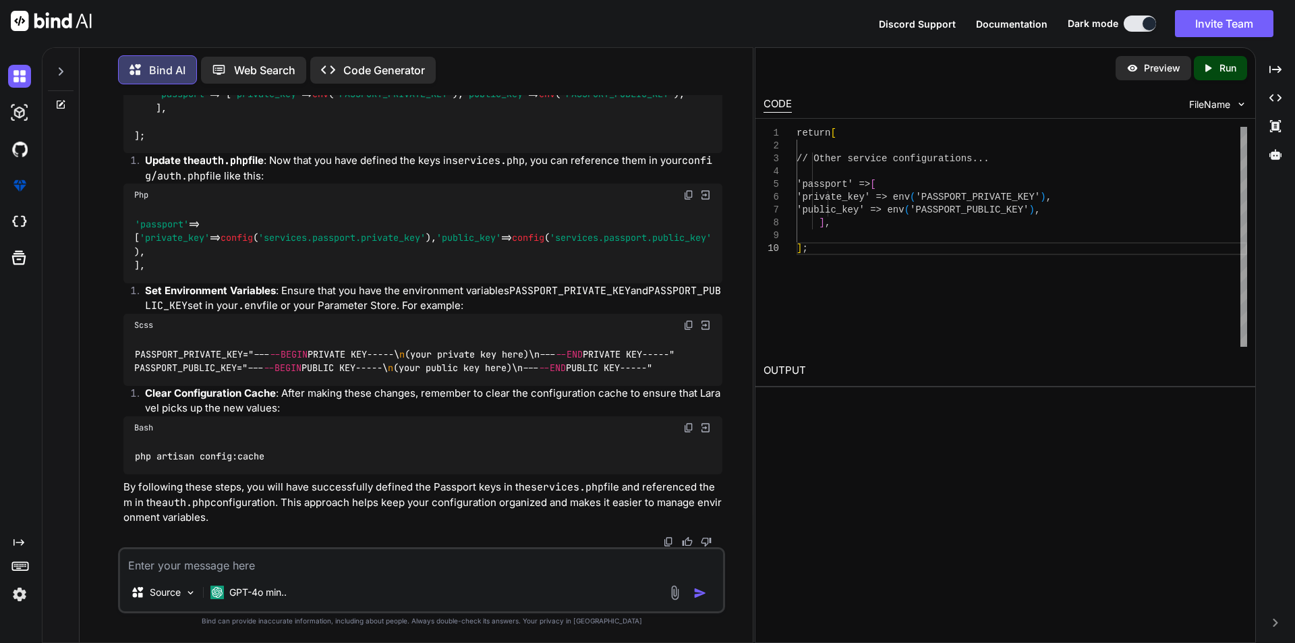
scroll to position [4400, 0]
drag, startPoint x: 135, startPoint y: 420, endPoint x: 700, endPoint y: 442, distance: 565.0
click at [700, 386] on div "PASSPORT_PRIVATE_KEY="--- --BEGIN PRIVATE KEY-----\ n (your private key here)\n…" at bounding box center [422, 361] width 599 height 49
click at [246, 571] on textarea at bounding box center [421, 561] width 603 height 24
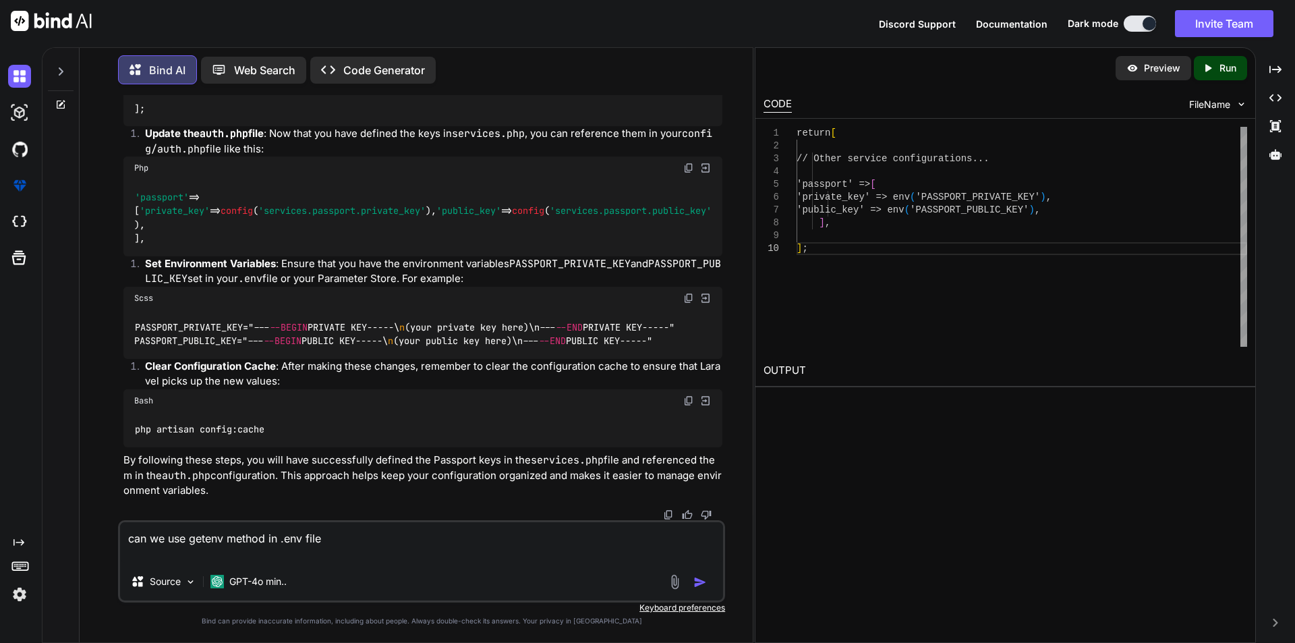
paste textarea "PASSPORT_PRIVATE_KEY=getenv('PASSPORT_PRIVATE_KEY') PASSPORT_PUBLIC_KEY=getenv(…"
type textarea "can we use getenv method in .env file PASSPORT_PRIVATE_KEY=getenv('PASSPORT_PRI…"
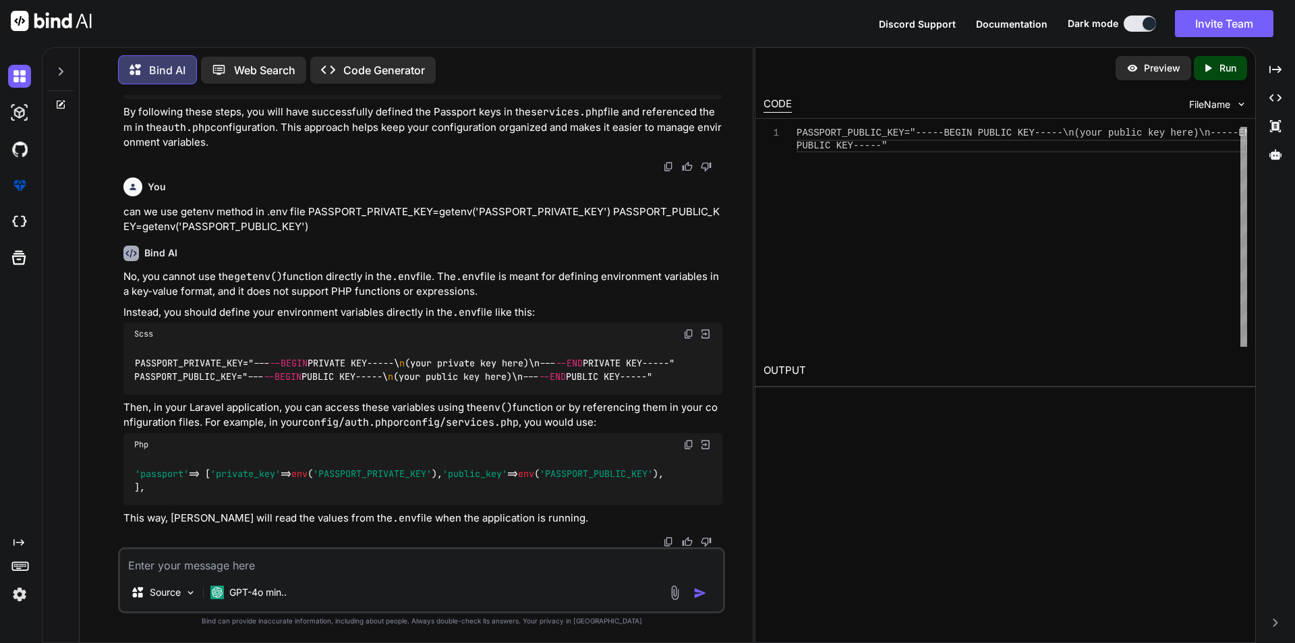
scroll to position [4870, 0]
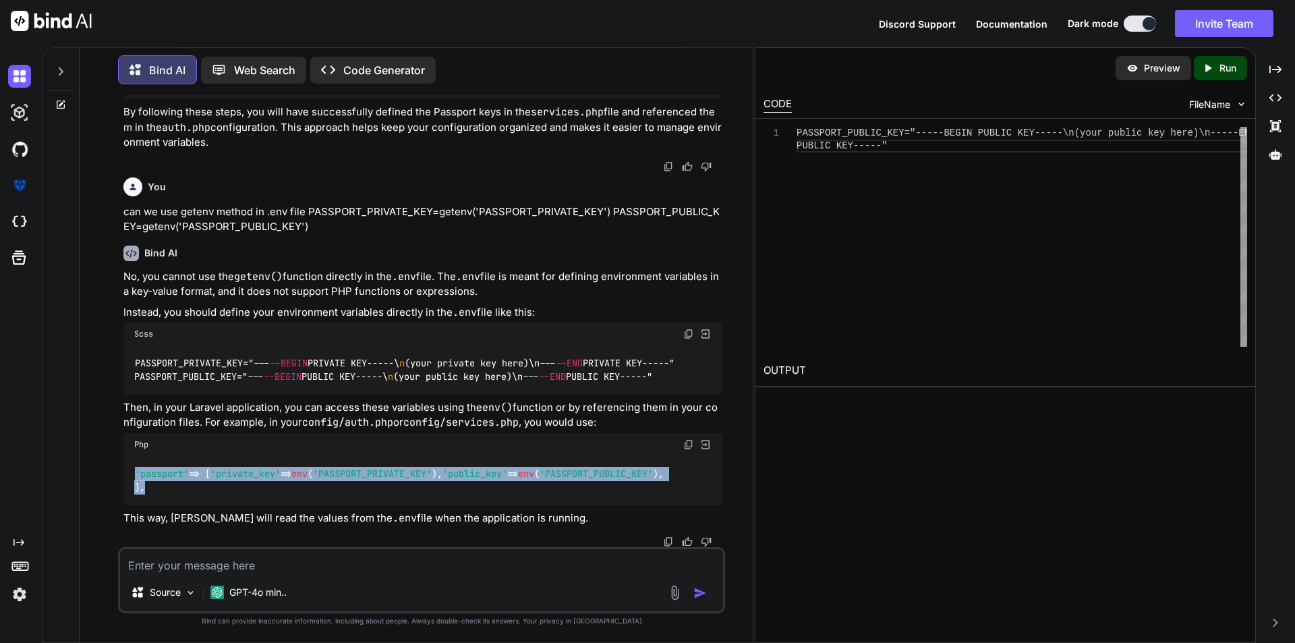
drag, startPoint x: 135, startPoint y: 442, endPoint x: 143, endPoint y: 488, distance: 46.6
click at [143, 488] on code "'passport' => [ 'private_key' => env ( 'PASSPORT_PRIVATE_KEY' ), 'public_key' =…" at bounding box center [399, 481] width 530 height 28
copy code "'passport' => [ 'private_key' => env ( 'PASSPORT_PRIVATE_KEY' ), 'public_key' =…"
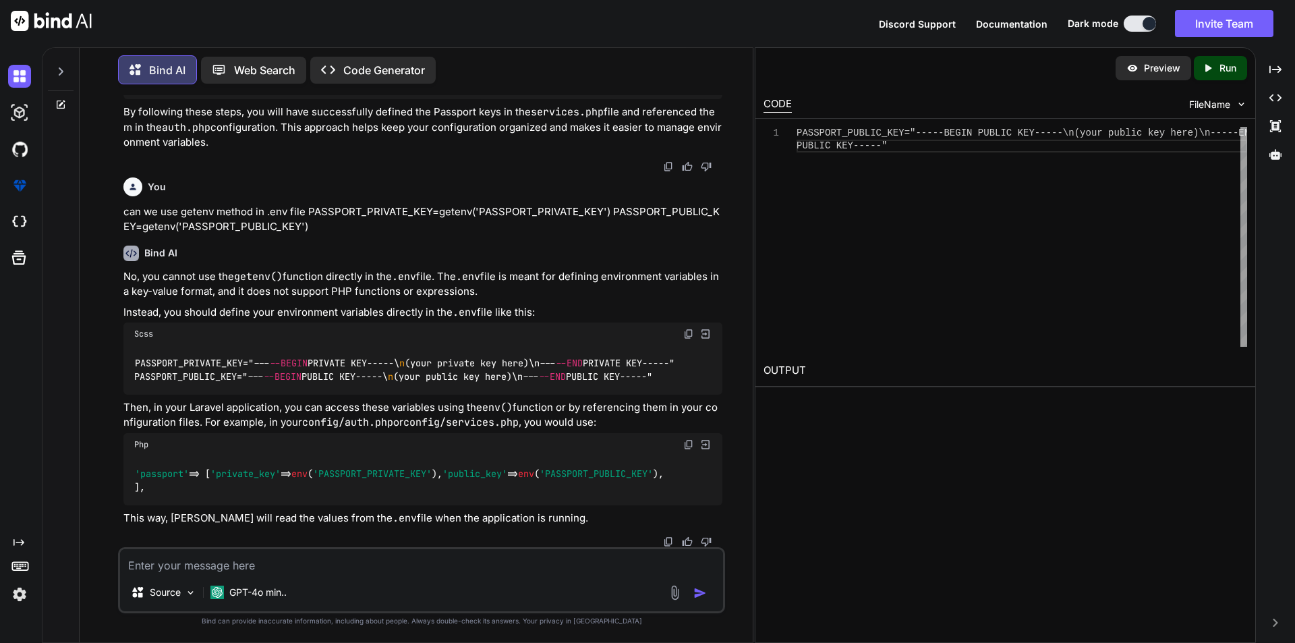
click at [190, 563] on textarea at bounding box center [421, 561] width 603 height 24
paste textarea "'passport' => [ 'private_key' => env('PASSPORT_PRIVATE_KEY'), 'public_key' => e…"
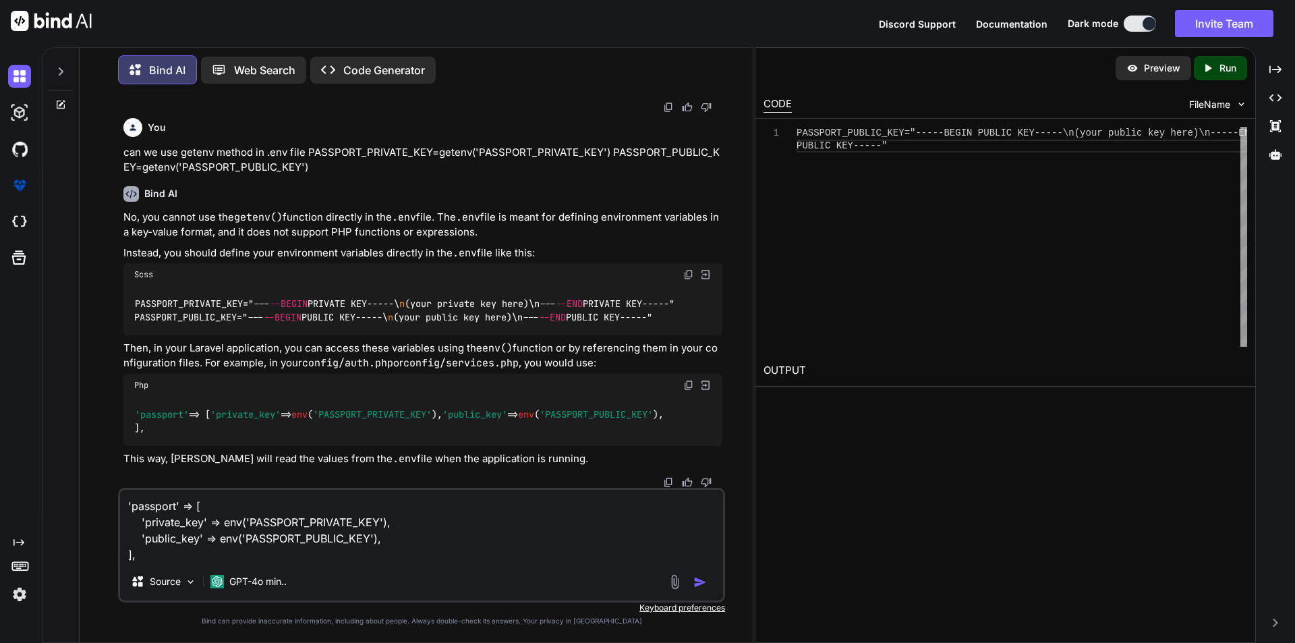
click at [223, 521] on textarea "'passport' => [ 'private_key' => env('PASSPORT_PRIVATE_KEY'), 'public_key' => e…" at bounding box center [421, 526] width 603 height 73
click at [130, 501] on textarea "'passport' => [ 'private_key' => getenv('PASSPORT_PRIVATE_KEY'), 'public_key' =…" at bounding box center [421, 526] width 603 height 73
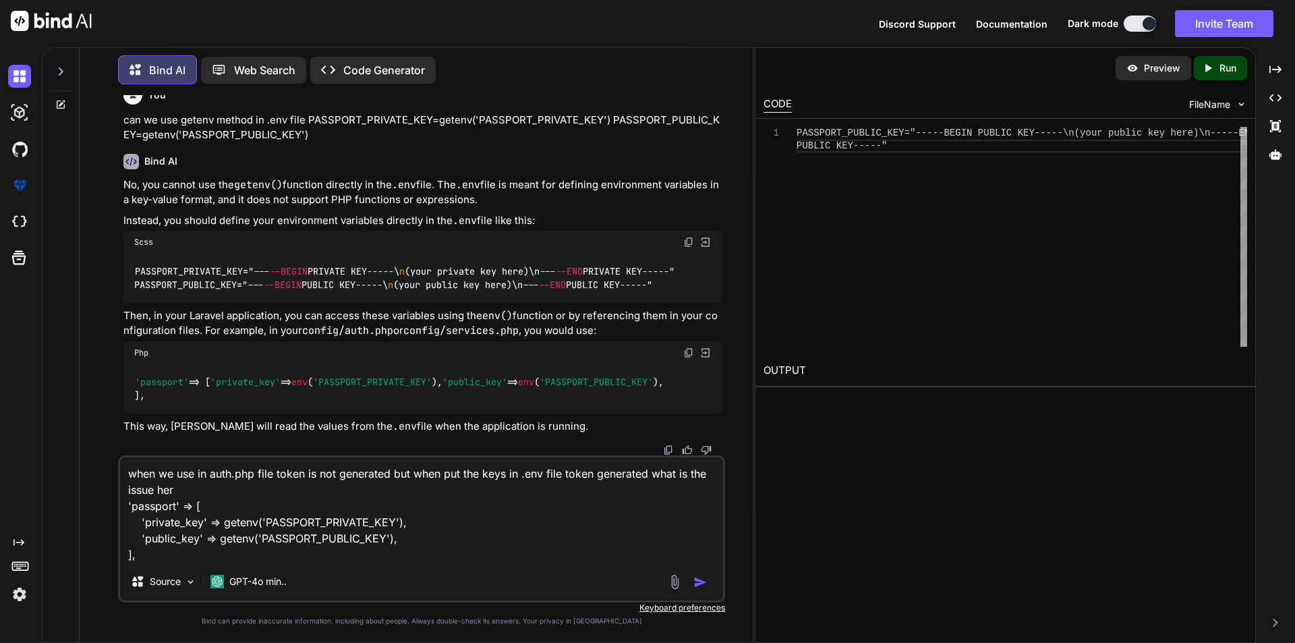
type textarea "when we use in auth.php file token is not generated but when put the keys in .e…"
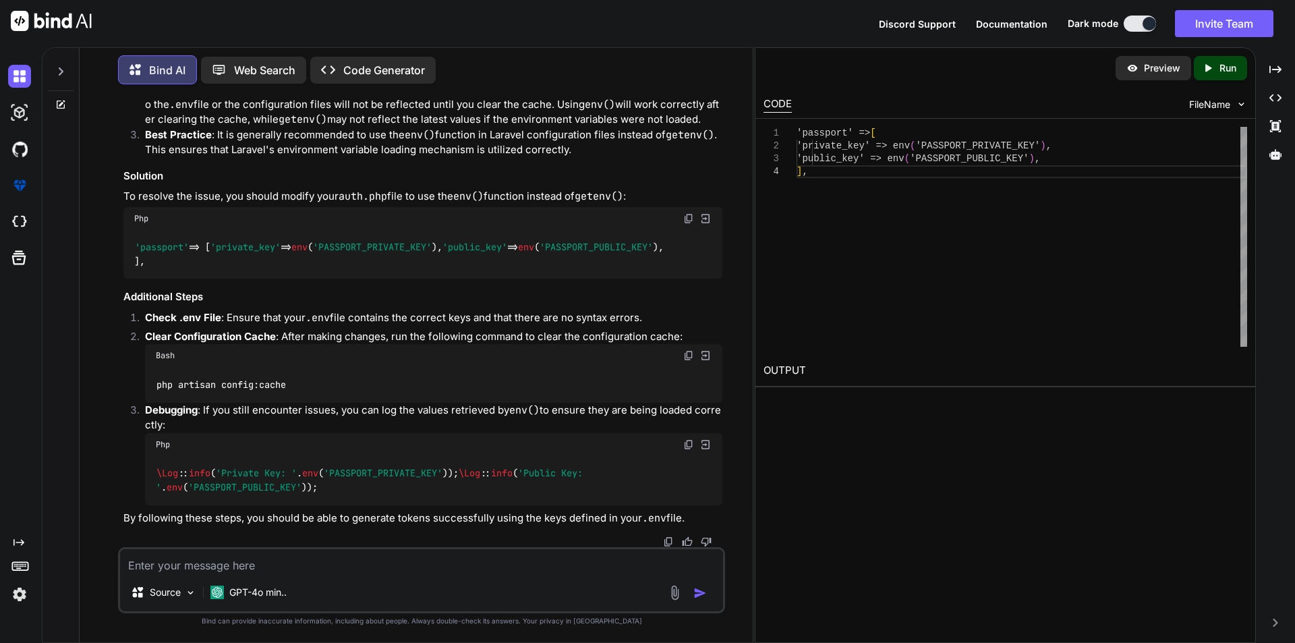
scroll to position [5554, 0]
click at [259, 569] on textarea at bounding box center [421, 561] width 603 height 24
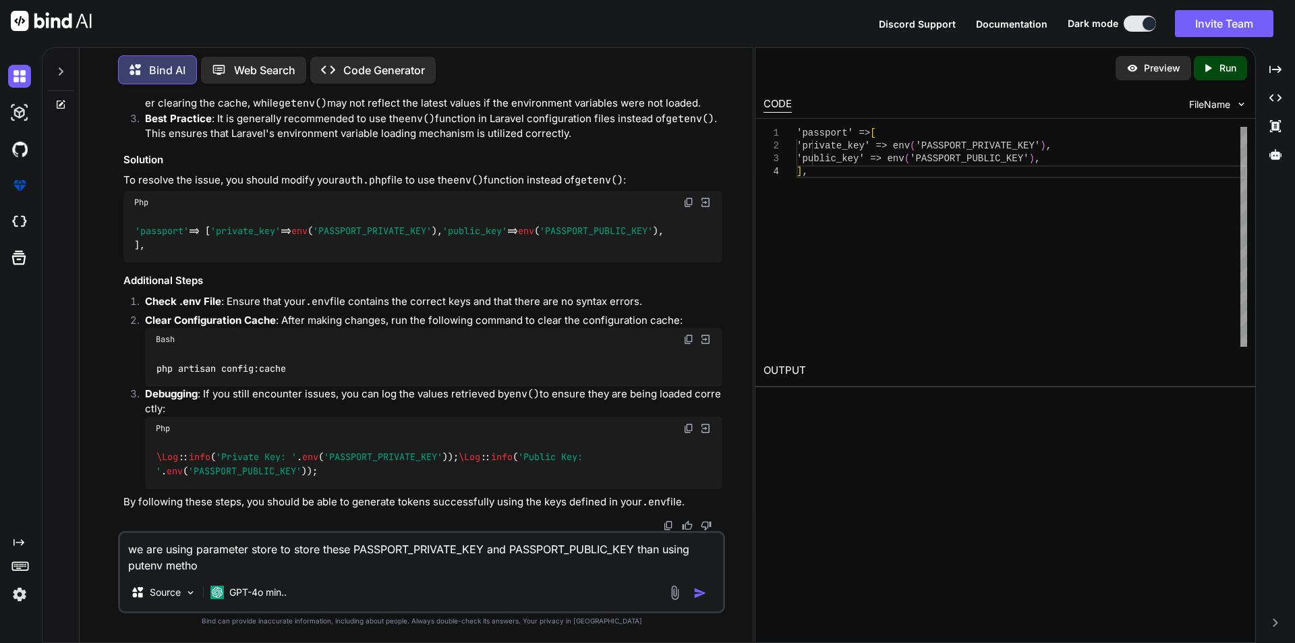
type textarea "we are using parameter store to store these PASSPORT_PRIVATE_KEY and PASSPORT_P…"
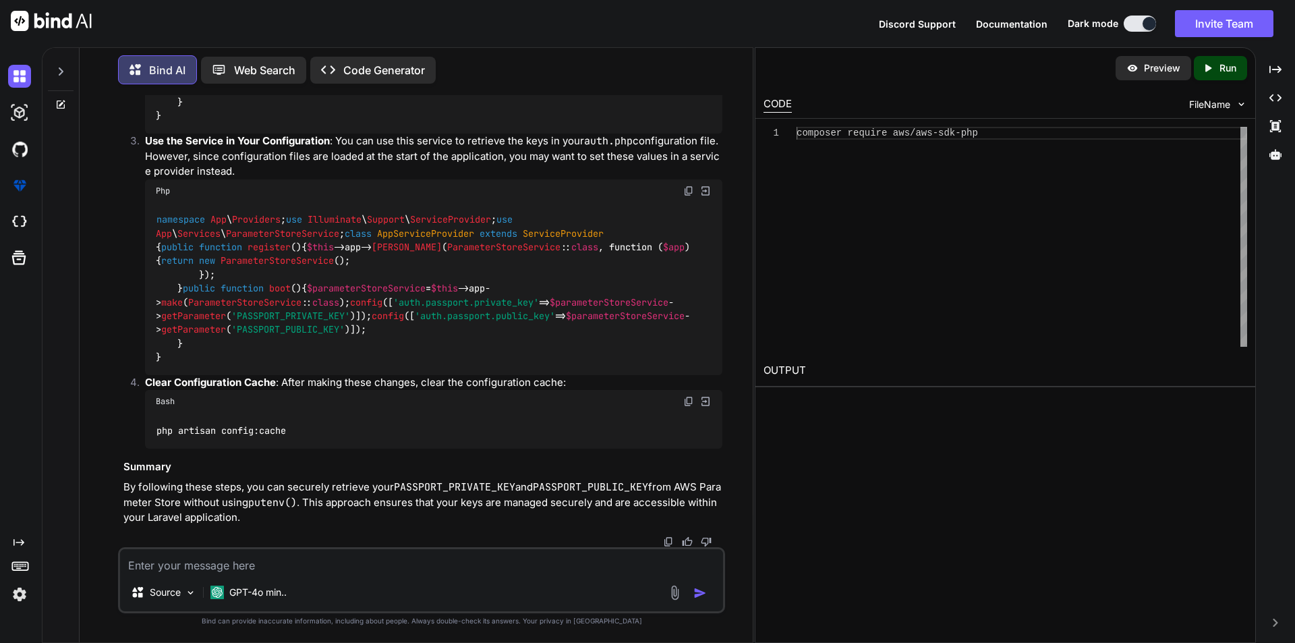
scroll to position [6941, 0]
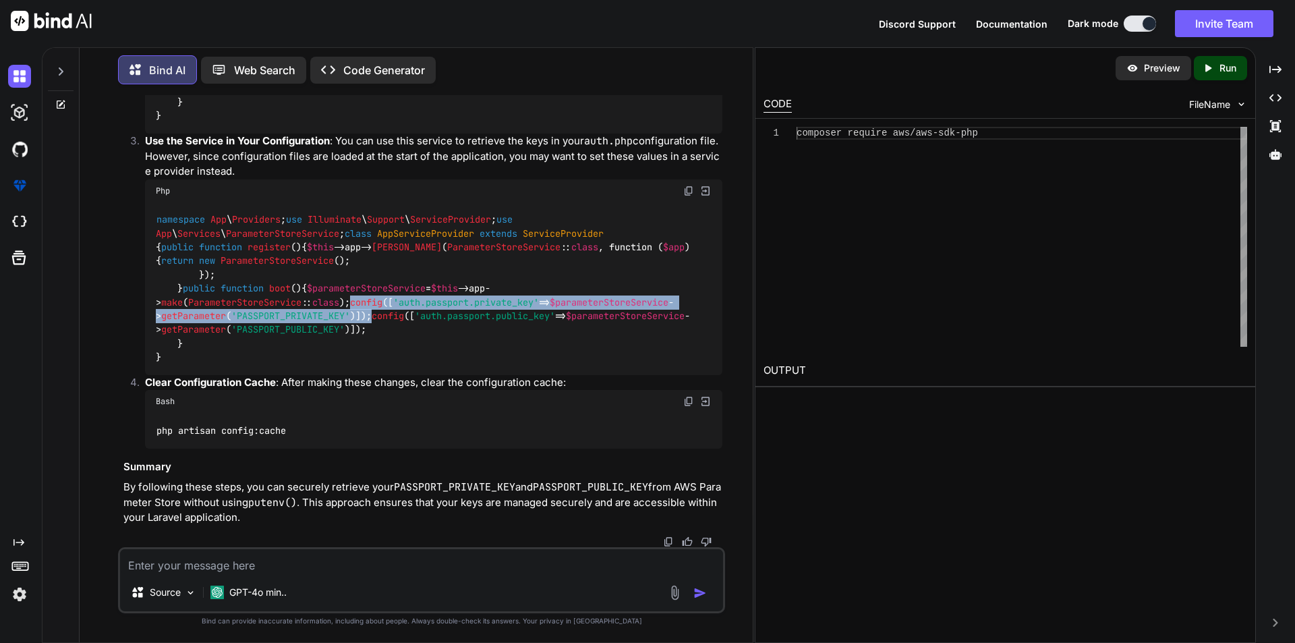
drag, startPoint x: 200, startPoint y: 289, endPoint x: 380, endPoint y: 300, distance: 179.8
click at [380, 300] on div "namespace App \ Providers ; use Illuminate \ Support \ ServiceProvider ; use Ap…" at bounding box center [433, 288] width 577 height 173
copy code "config ([ 'auth.passport.private_key' => $parameterStoreService -> getParameter…"
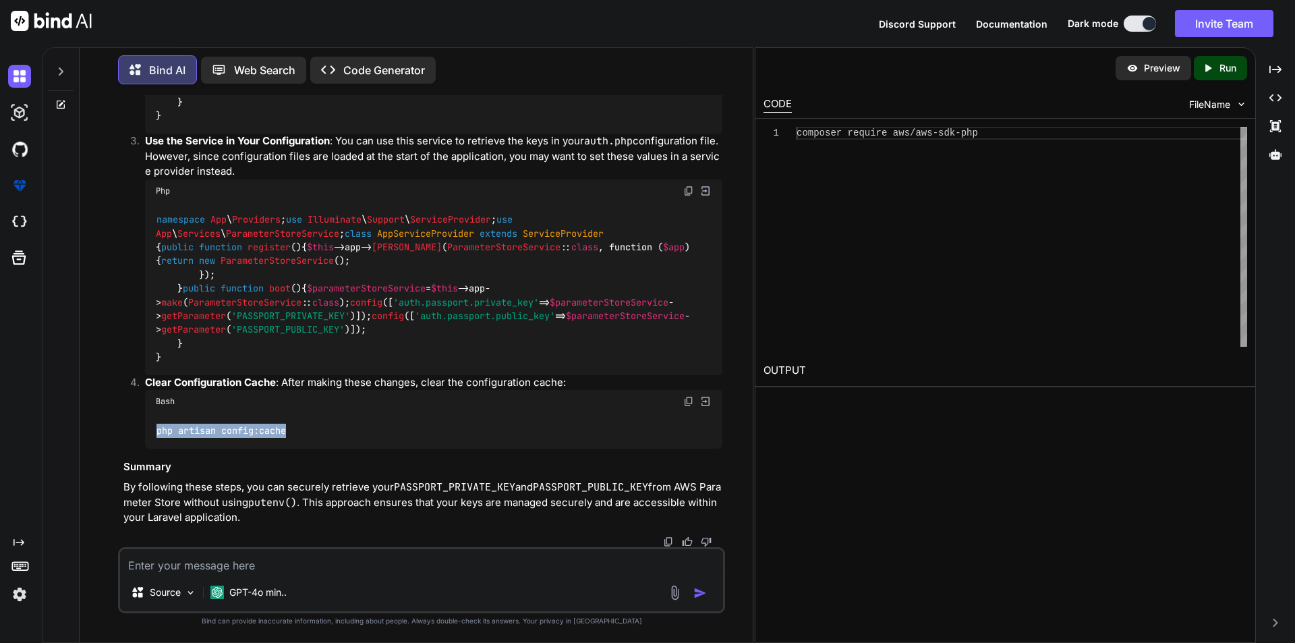
drag, startPoint x: 158, startPoint y: 429, endPoint x: 306, endPoint y: 430, distance: 148.4
click at [306, 430] on div "php artisan config:cache" at bounding box center [433, 430] width 577 height 35
copy code "php artisan config:cache"
click at [239, 559] on textarea at bounding box center [421, 561] width 603 height 24
click at [349, 564] on textarea "in auth.php file can we remove env('')" at bounding box center [421, 561] width 603 height 24
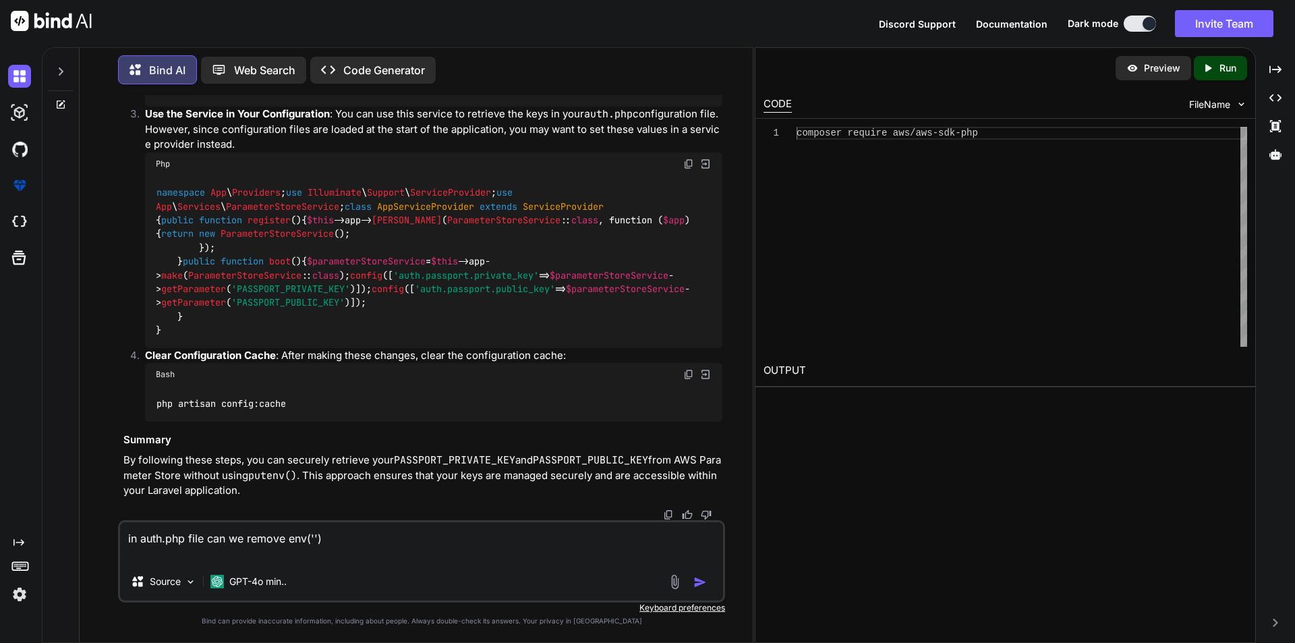
paste textarea "'passport' => [ 'private_key' => env('PASSPORT_PRIVATE_KEY'), 'public_key' => e…"
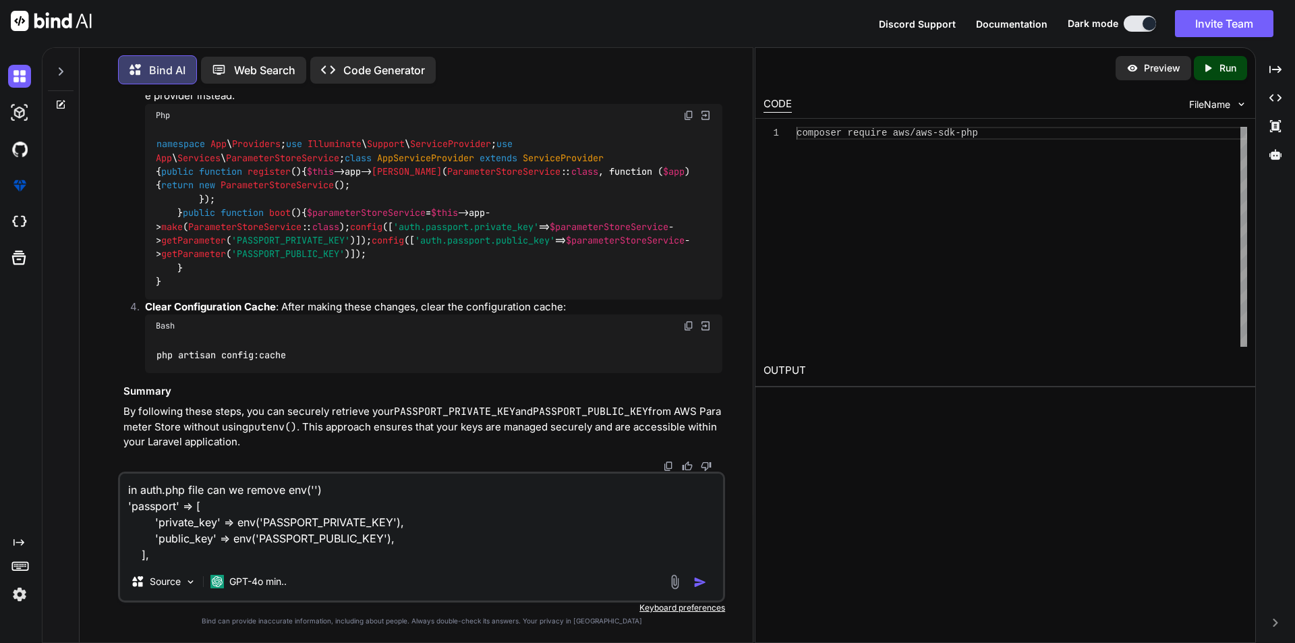
click at [345, 519] on textarea "in auth.php file can we remove env('') 'passport' => [ 'private_key' => env('PA…" at bounding box center [421, 518] width 603 height 89
click at [312, 486] on textarea "in auth.php file can we remove env('') 'passport' => [ 'private_key' => env('PA…" at bounding box center [421, 518] width 603 height 89
paste textarea "PASSPORT_PRIVATE_KEY"
click at [455, 493] on textarea "in auth.php file can we remove env('PASSPORT_PRIVATE_KEY') 'passport' => [ 'pri…" at bounding box center [421, 518] width 603 height 89
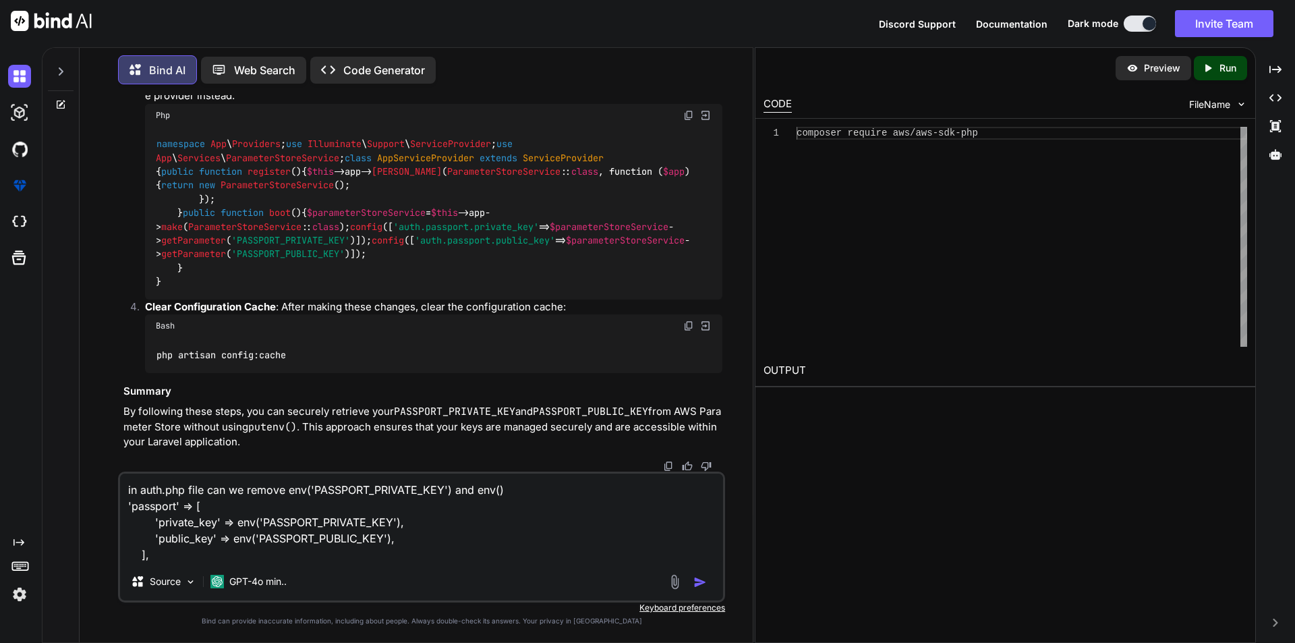
click at [291, 543] on textarea "in auth.php file can we remove env('PASSPORT_PRIVATE_KEY') and env() 'passport'…" at bounding box center [421, 518] width 603 height 89
click at [499, 492] on textarea "in auth.php file can we remove env('PASSPORT_PRIVATE_KEY') and env() 'passport'…" at bounding box center [421, 518] width 603 height 89
paste textarea "PASSPORT_PUBLIC_KEY"
click at [132, 488] on textarea "in auth.php file can we remove env('PASSPORT_PRIVATE_KEY') and env('PASSPORT_PU…" at bounding box center [421, 518] width 603 height 89
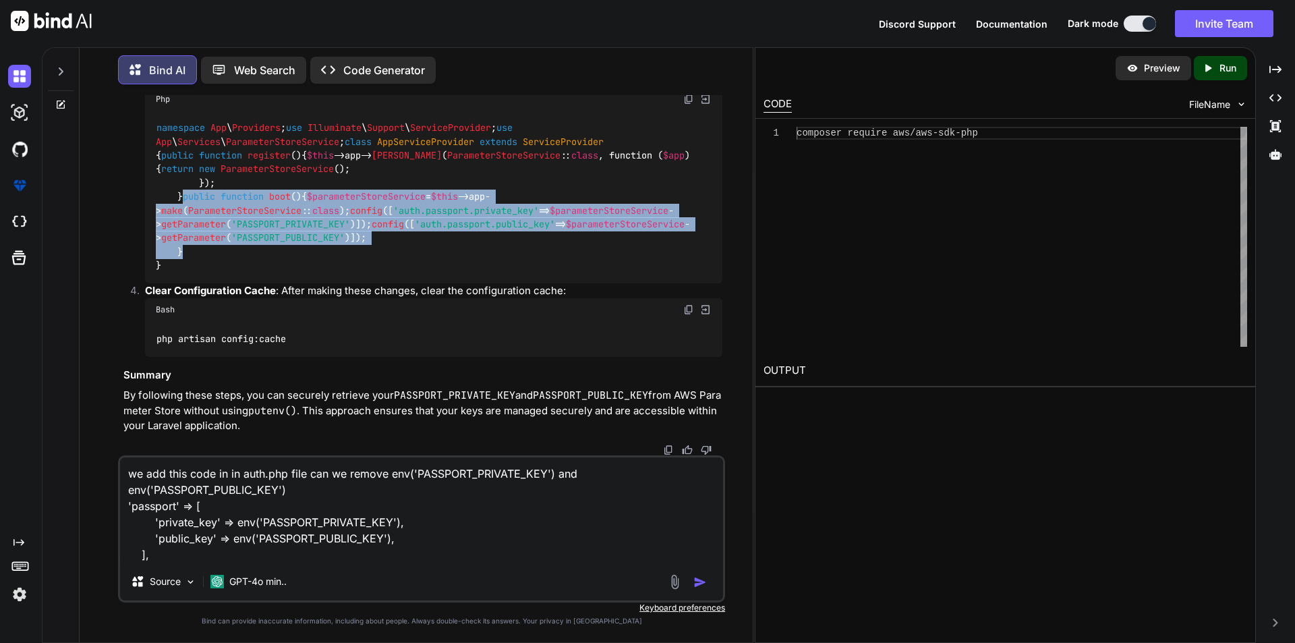
drag, startPoint x: 177, startPoint y: 233, endPoint x: 199, endPoint y: 338, distance: 106.9
click at [199, 283] on div "namespace App \ Providers ; use Illuminate \ Support \ ServiceProvider ; use Ap…" at bounding box center [433, 197] width 577 height 173
copy code "public function boot ( ) { $parameterStoreService = $this ->app-> make ( Parame…"
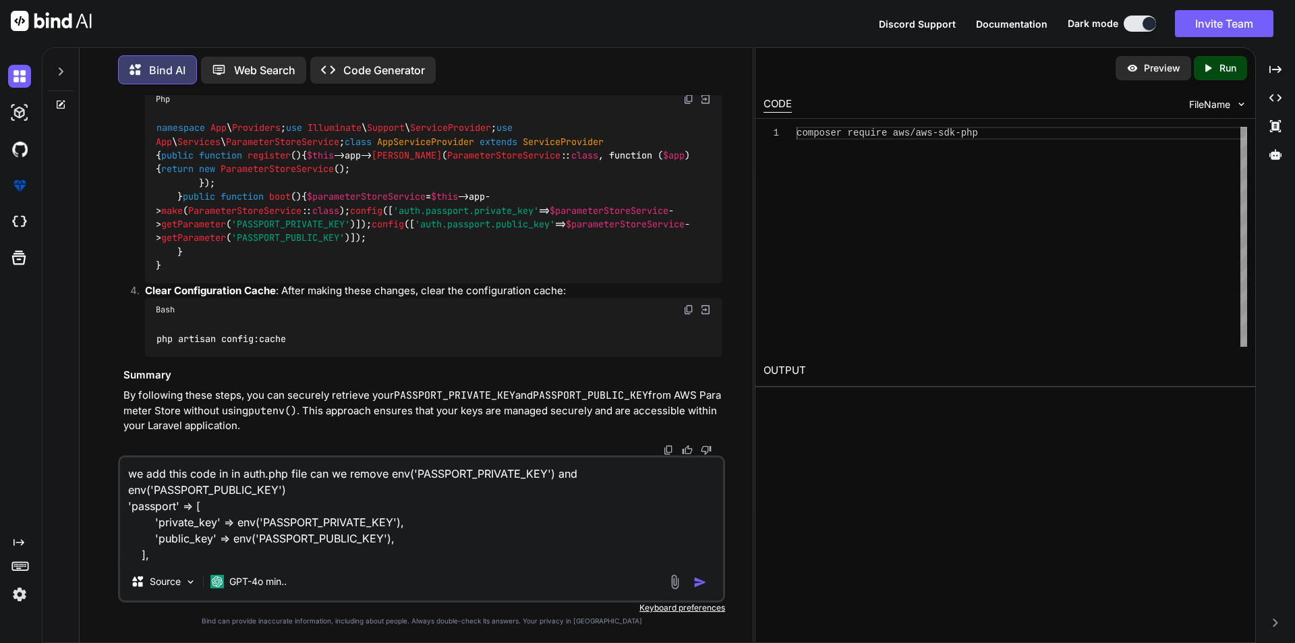
click at [229, 472] on textarea "we add this code in in auth.php file can we remove env('PASSPORT_PRIVATE_KEY') …" at bounding box center [421, 509] width 603 height 105
paste textarea "public function boot() { $parameterStoreService = $this->app->make(ParameterSto…"
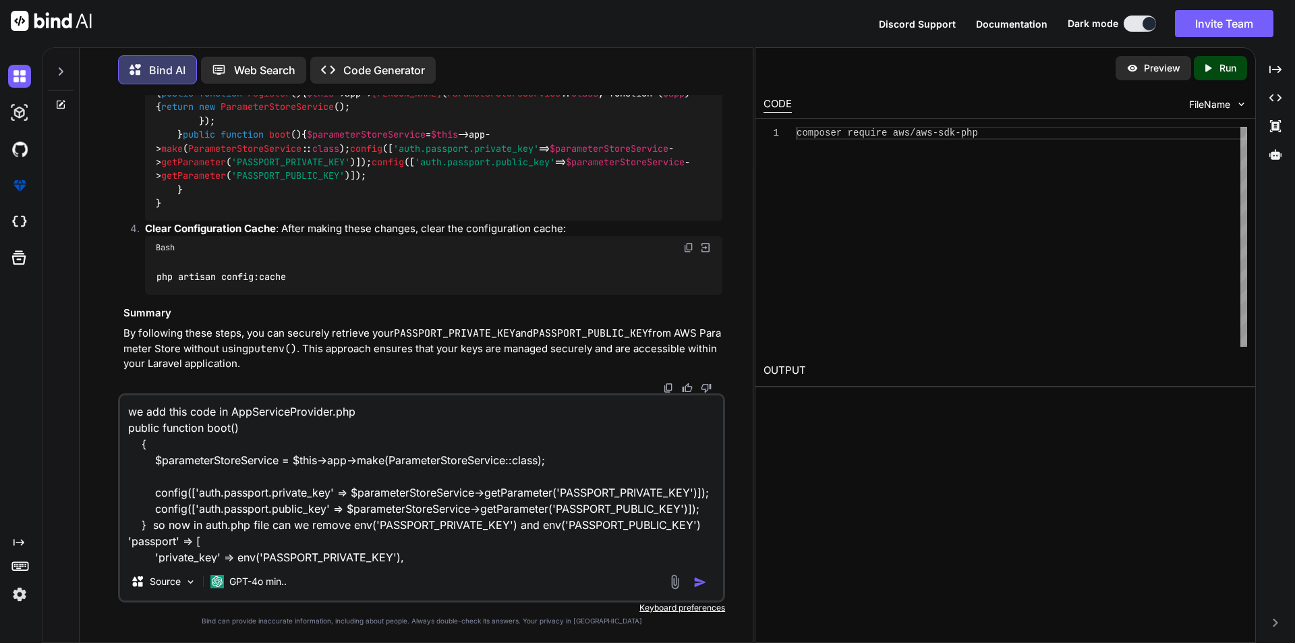
type textarea "we add this code in AppServiceProvider.php public function boot() { $parameterS…"
click at [696, 577] on img "button" at bounding box center [699, 581] width 13 height 13
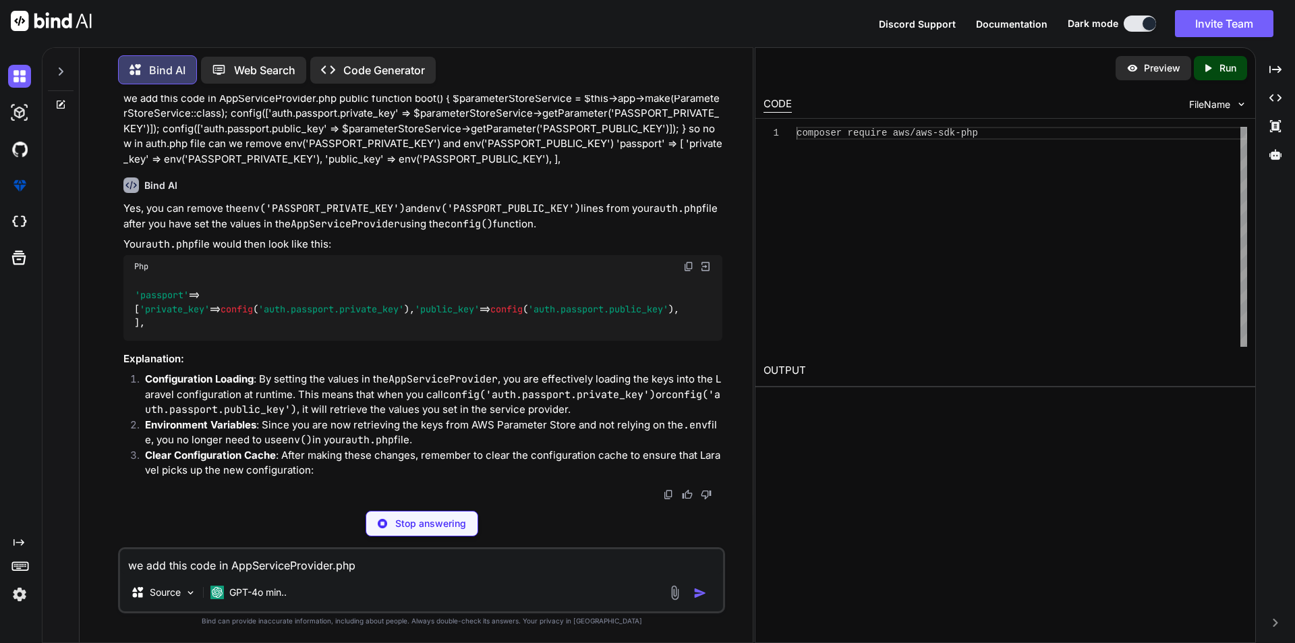
scroll to position [7347, 0]
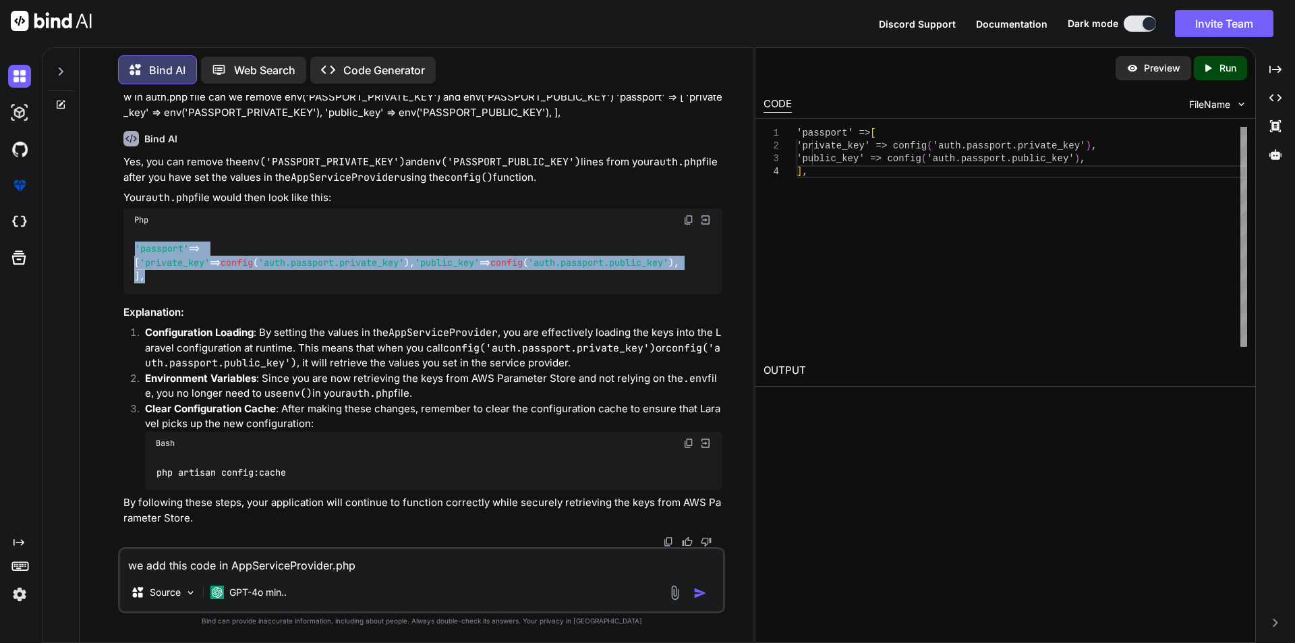
drag, startPoint x: 136, startPoint y: 379, endPoint x: 149, endPoint y: 420, distance: 43.1
click at [149, 294] on div "'passport' => [ 'private_key' => config ( 'auth.passport.private_key' ), 'publi…" at bounding box center [422, 262] width 599 height 63
copy code "'passport' => [ 'private_key' => config ( 'auth.passport.private_key' ), 'publi…"
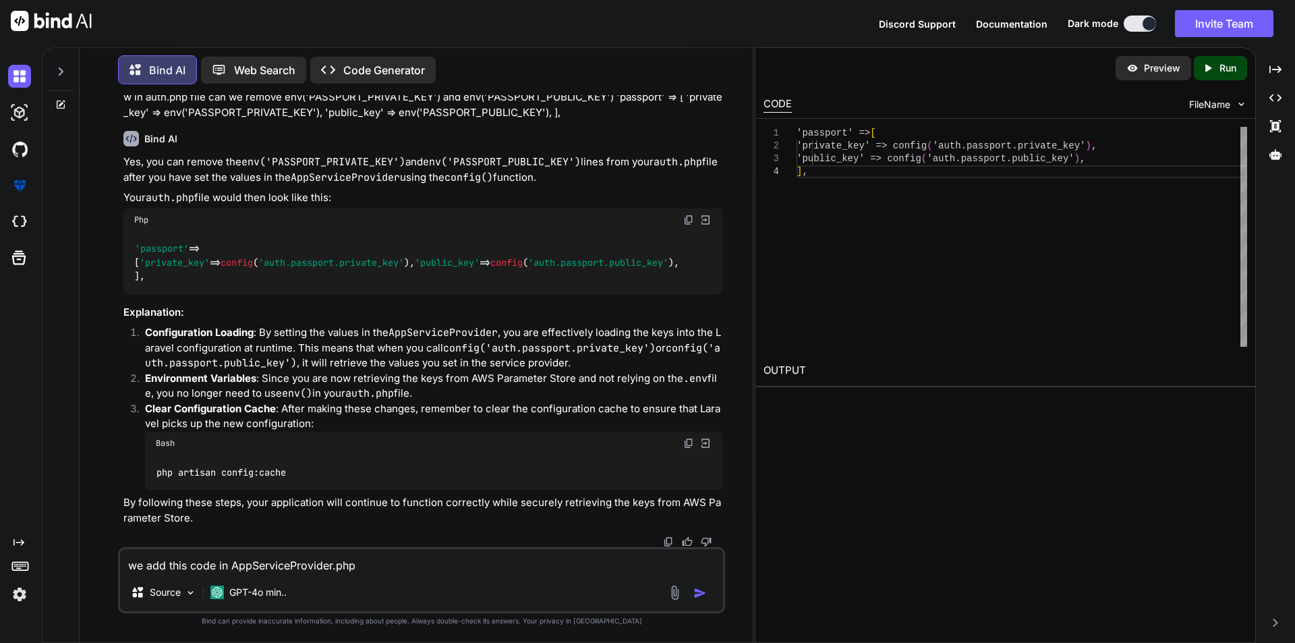
click at [261, 568] on textarea "we add this code in AppServiceProvider.php public function boot() { $parameterS…" at bounding box center [421, 561] width 603 height 24
type textarea "still we have same issue token creation failed invalid key how can we debug this"
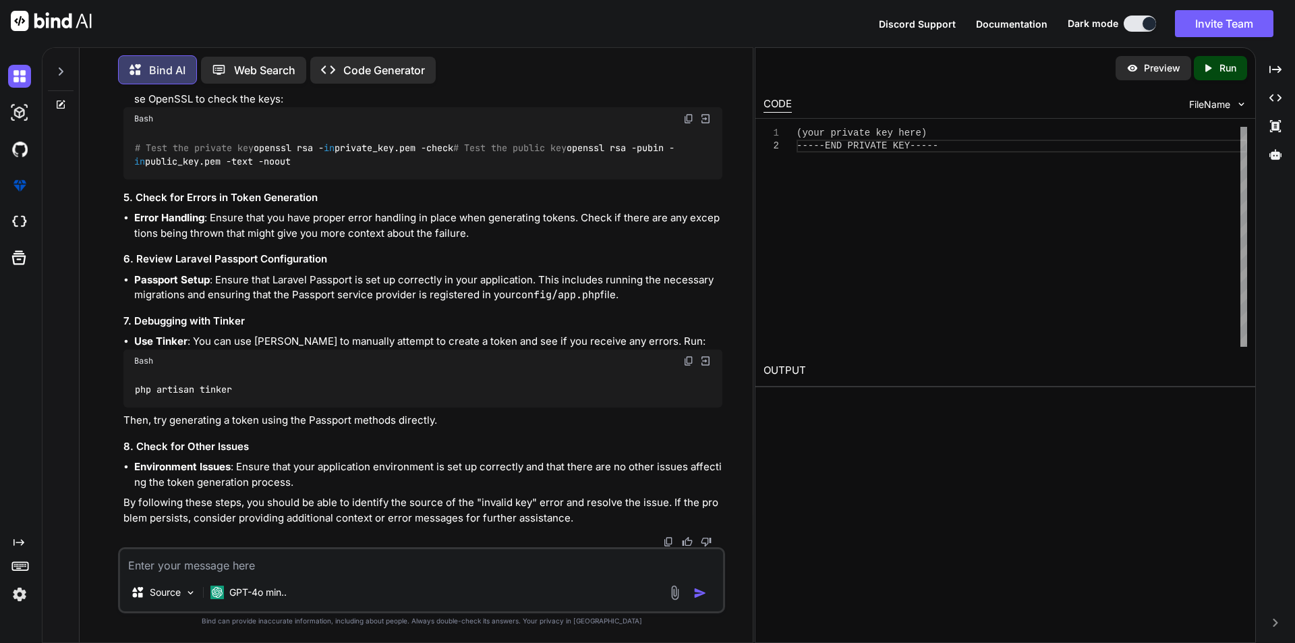
scroll to position [8806, 0]
drag, startPoint x: 136, startPoint y: 389, endPoint x: 254, endPoint y: 389, distance: 118.7
click at [254, 389] on div "php artisan tinker" at bounding box center [422, 389] width 599 height 35
click at [283, 397] on div "php artisan tinker" at bounding box center [422, 389] width 599 height 35
click at [204, 571] on textarea at bounding box center [421, 561] width 603 height 24
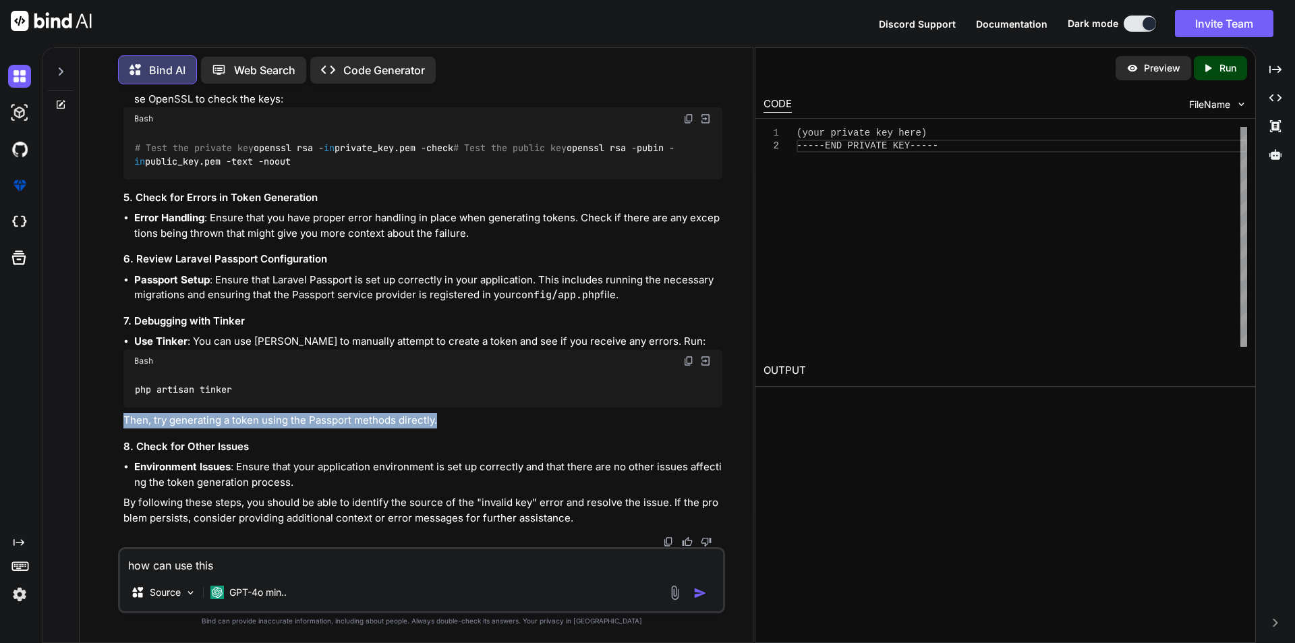
drag, startPoint x: 152, startPoint y: 416, endPoint x: 465, endPoint y: 422, distance: 313.1
click at [465, 422] on div "You I was use putenv method for AWS_DEFAULT_REGION its not working when get fro…" at bounding box center [423, 321] width 604 height 452
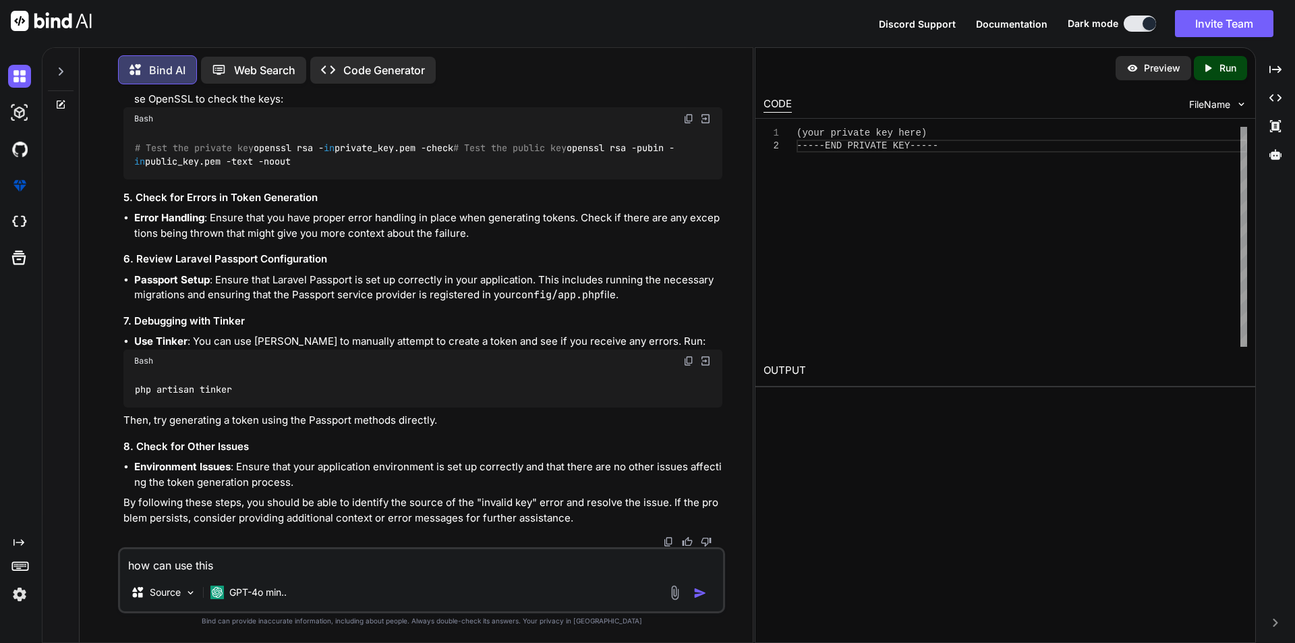
click at [262, 566] on textarea "how can use this" at bounding box center [421, 561] width 603 height 24
paste textarea "Then, try generating a token using the Passport methods directly."
type textarea "how can use this Then, try generating a token using the Passport methods direct…"
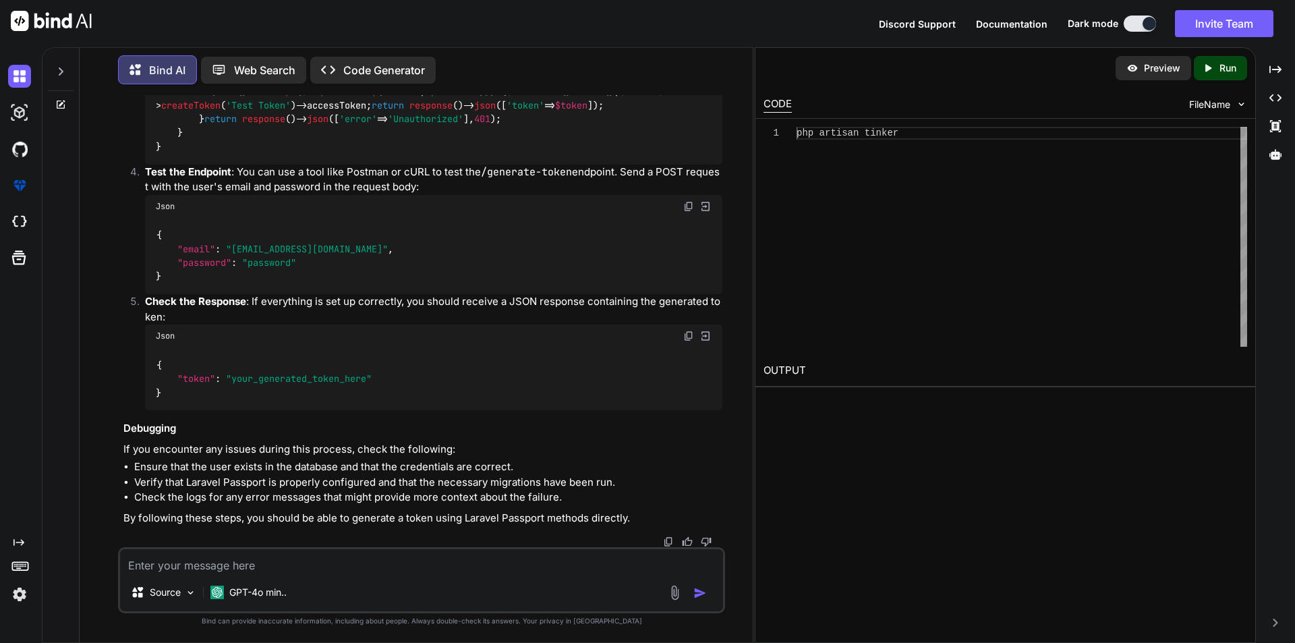
scroll to position [10108, 0]
click at [300, 563] on textarea at bounding box center [421, 561] width 603 height 24
paste textarea "{ "status_code": 500, "message": "Failed.", "error": "Invalid key supplied" }"
type textarea "we got an error { "status_code": 500, "message": "Failed.", "error": "Invalid k…"
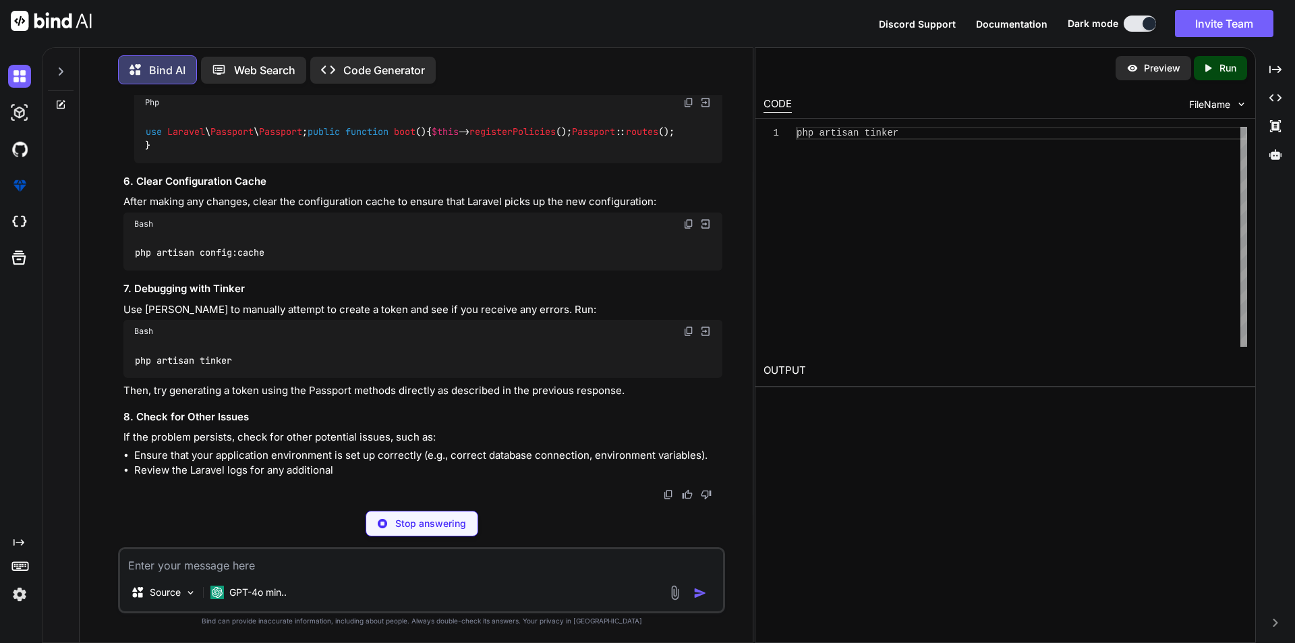
scroll to position [10925, 0]
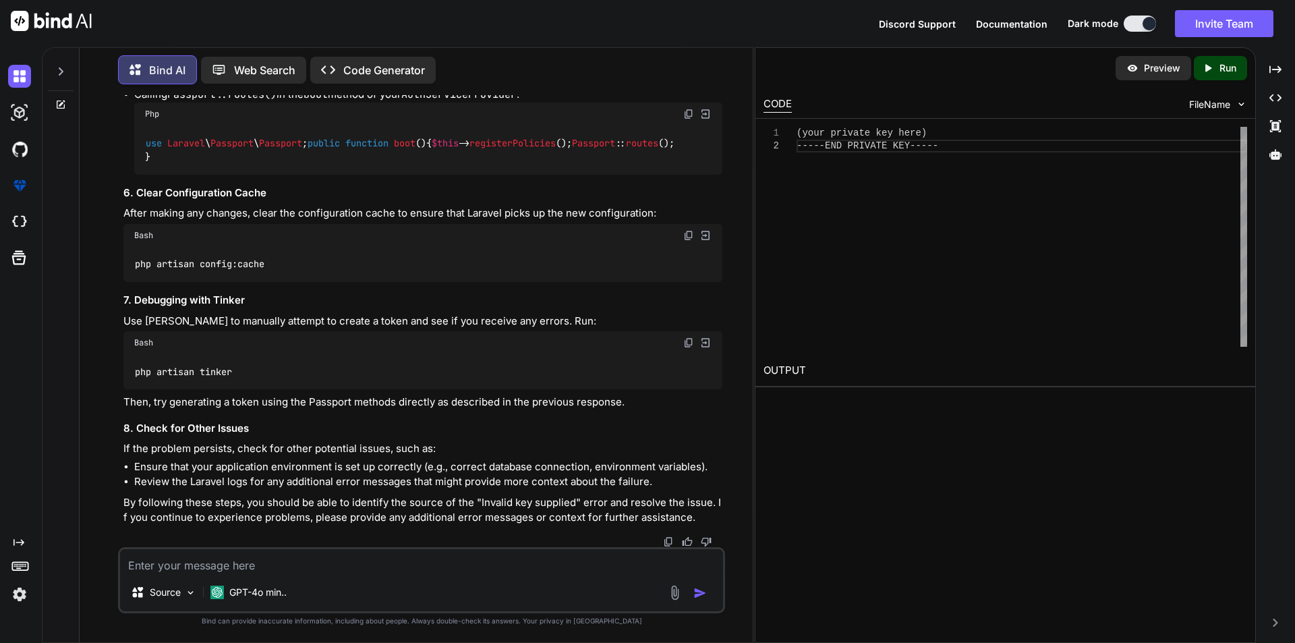
drag, startPoint x: 136, startPoint y: 392, endPoint x: 637, endPoint y: 408, distance: 502.1
